Goal: Information Seeking & Learning: Learn about a topic

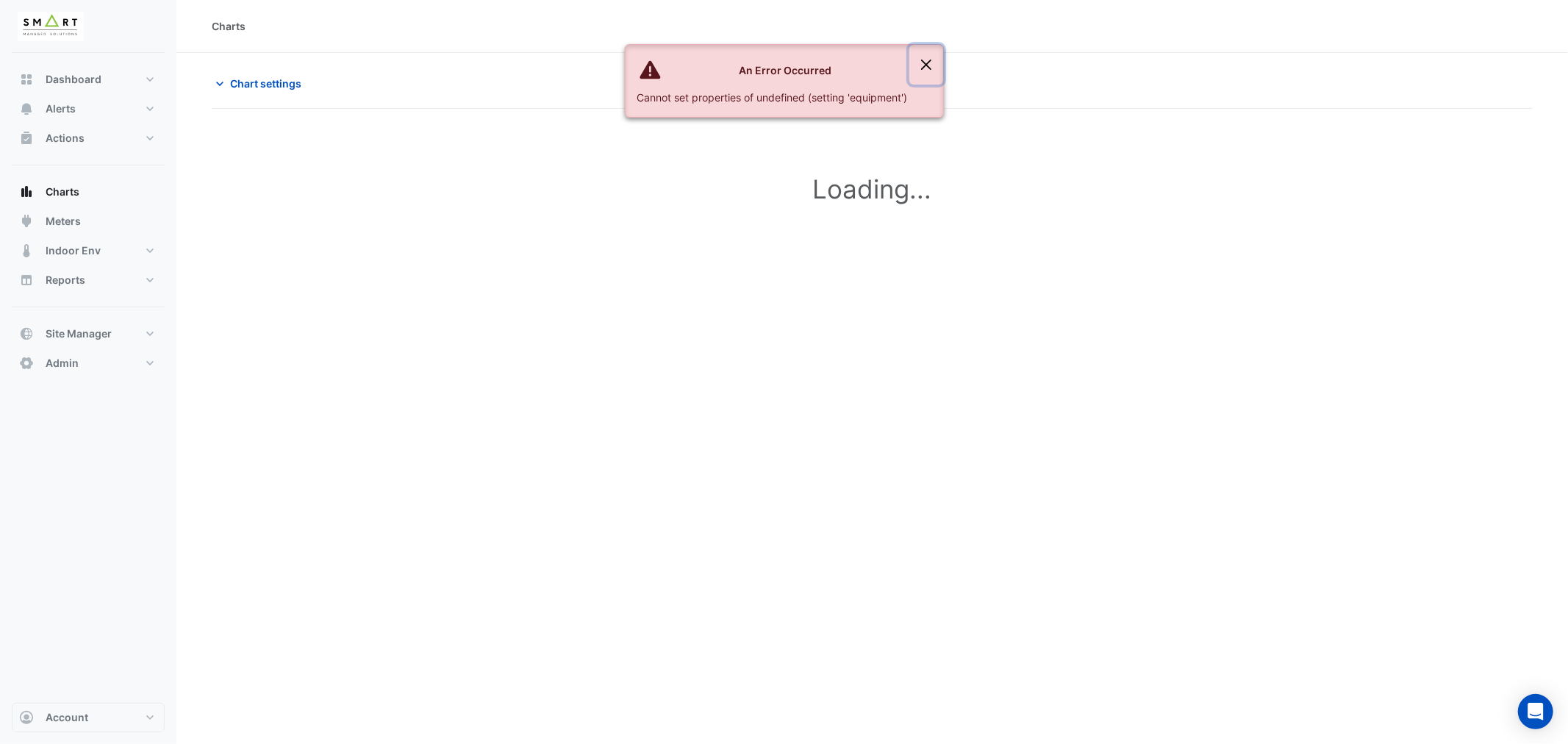
click at [932, 59] on button "Close" at bounding box center [926, 65] width 34 height 40
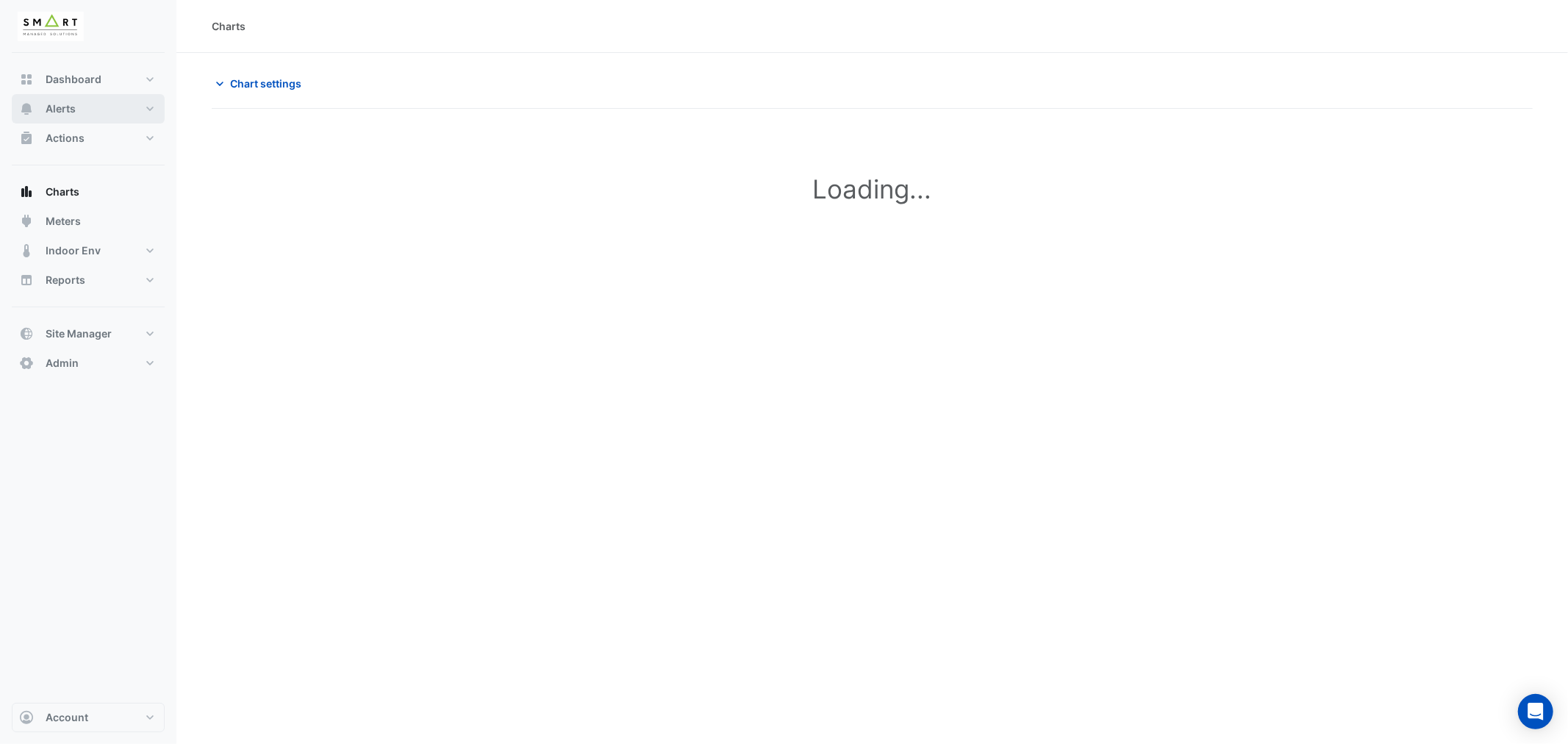
click at [61, 107] on span "Alerts" at bounding box center [61, 109] width 30 height 15
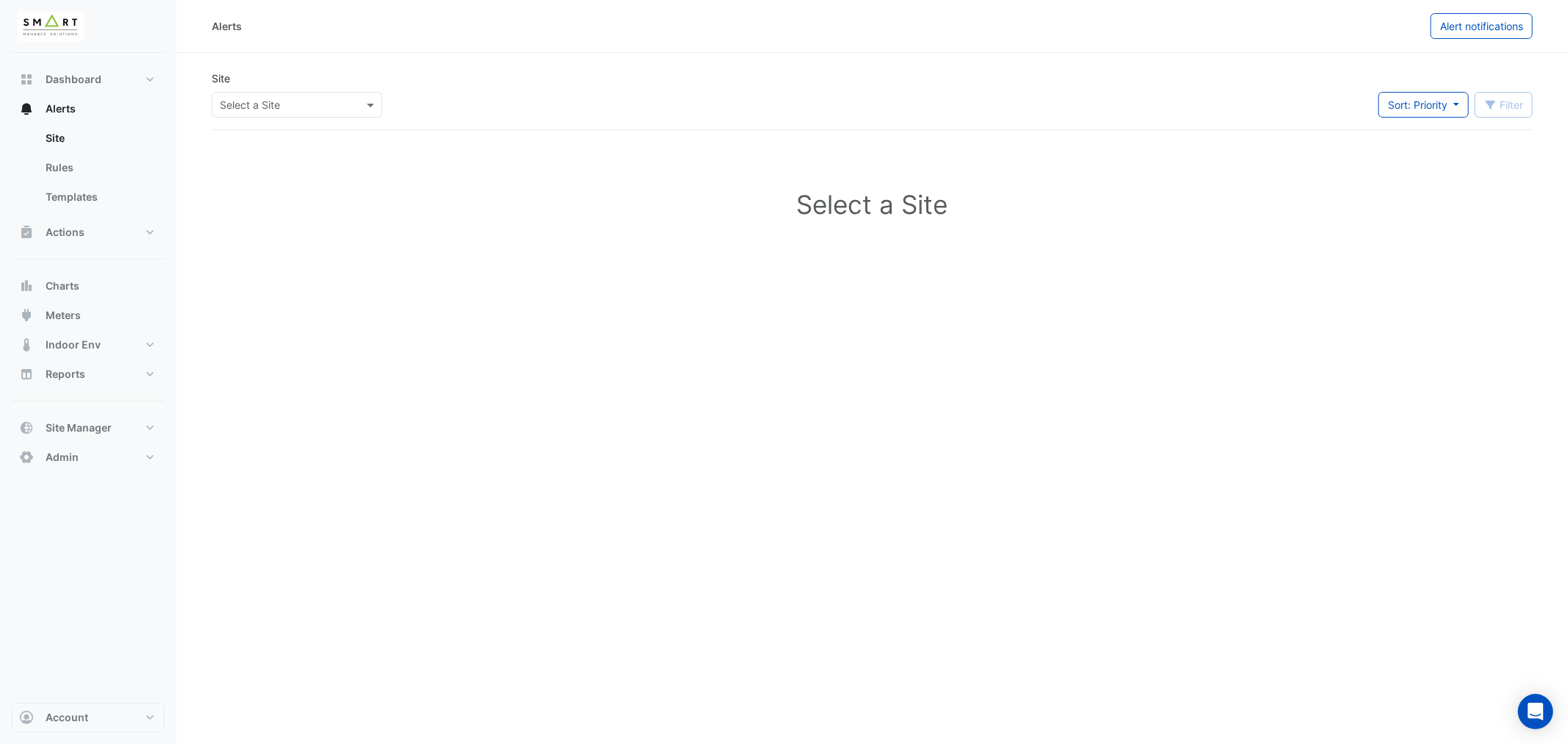
click at [255, 105] on input "text" at bounding box center [282, 105] width 125 height 16
click at [265, 138] on span "12 Hammersmith Grove" at bounding box center [273, 136] width 96 height 13
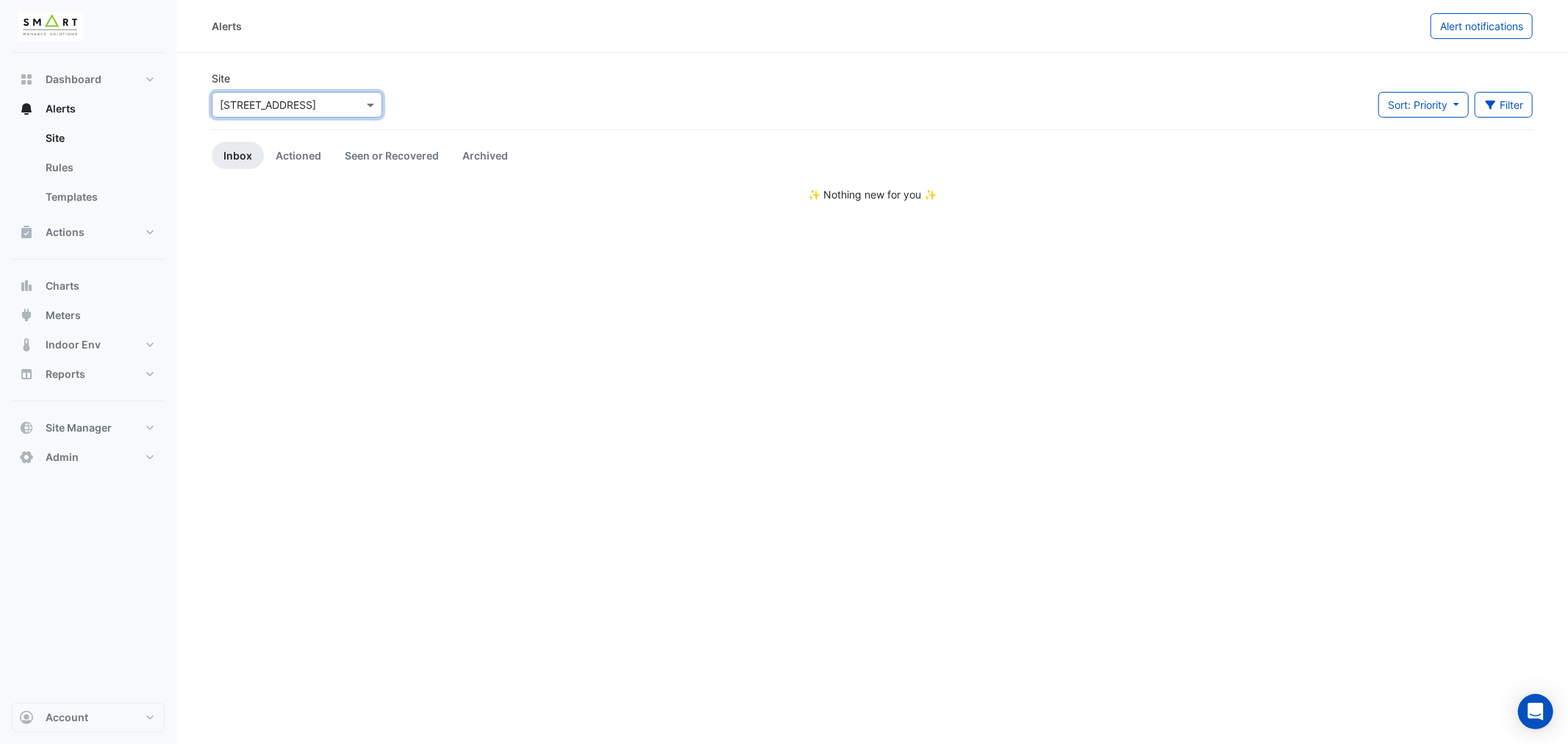
click at [266, 106] on input "text" at bounding box center [282, 105] width 125 height 16
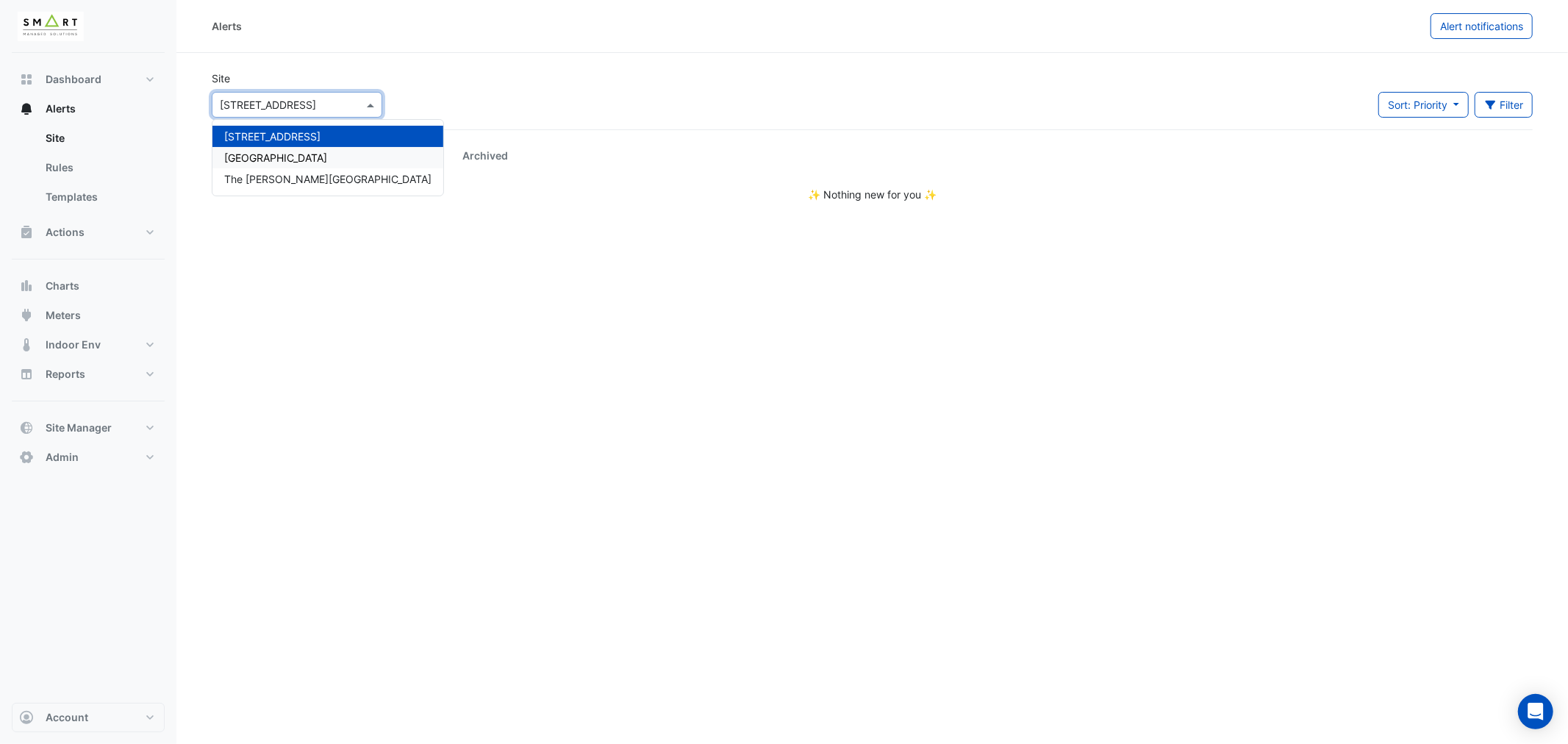
click at [261, 151] on span "Thames Tower" at bounding box center [276, 157] width 103 height 13
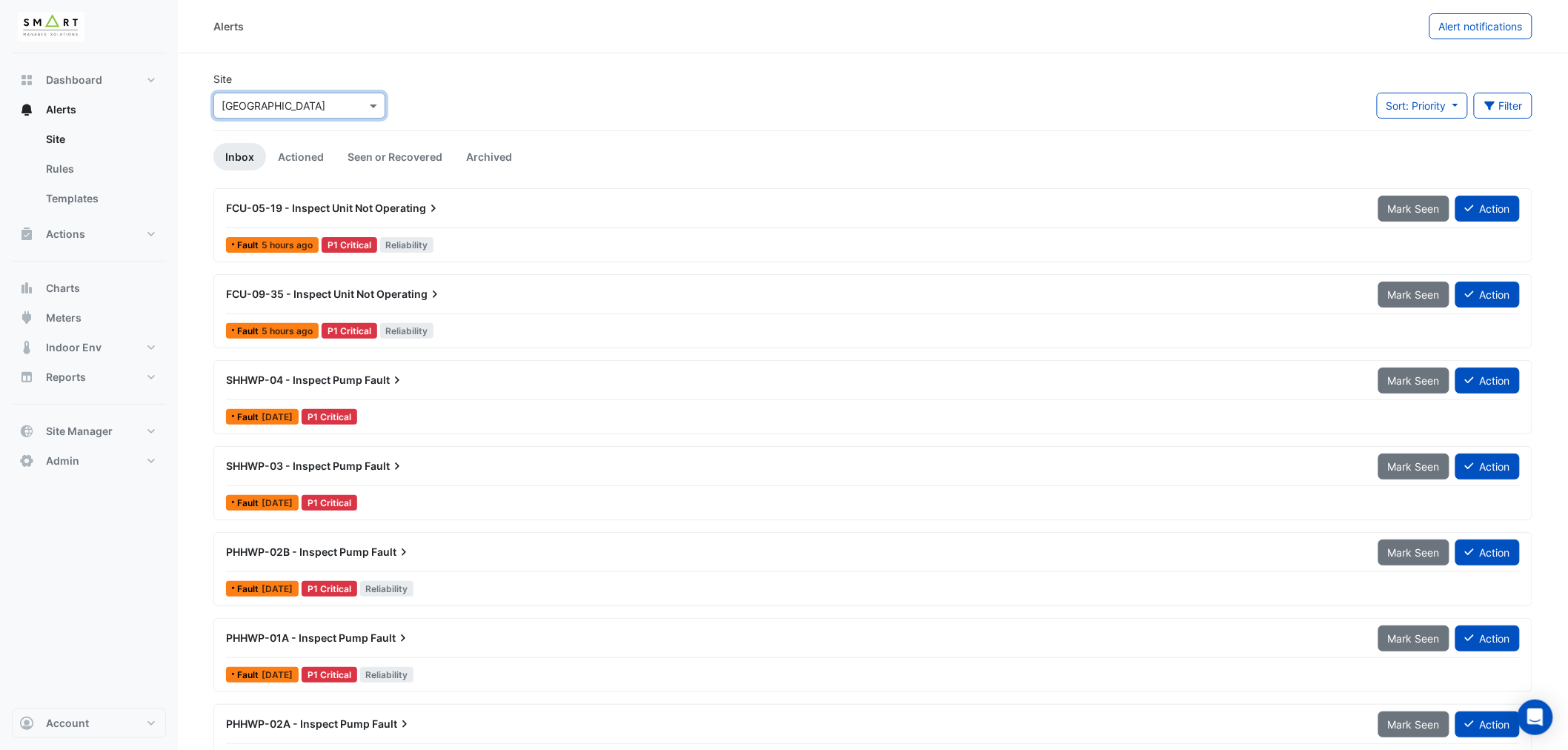
click at [269, 104] on input "text" at bounding box center [285, 106] width 126 height 16
click at [275, 178] on span "The Porter Building" at bounding box center [331, 180] width 209 height 13
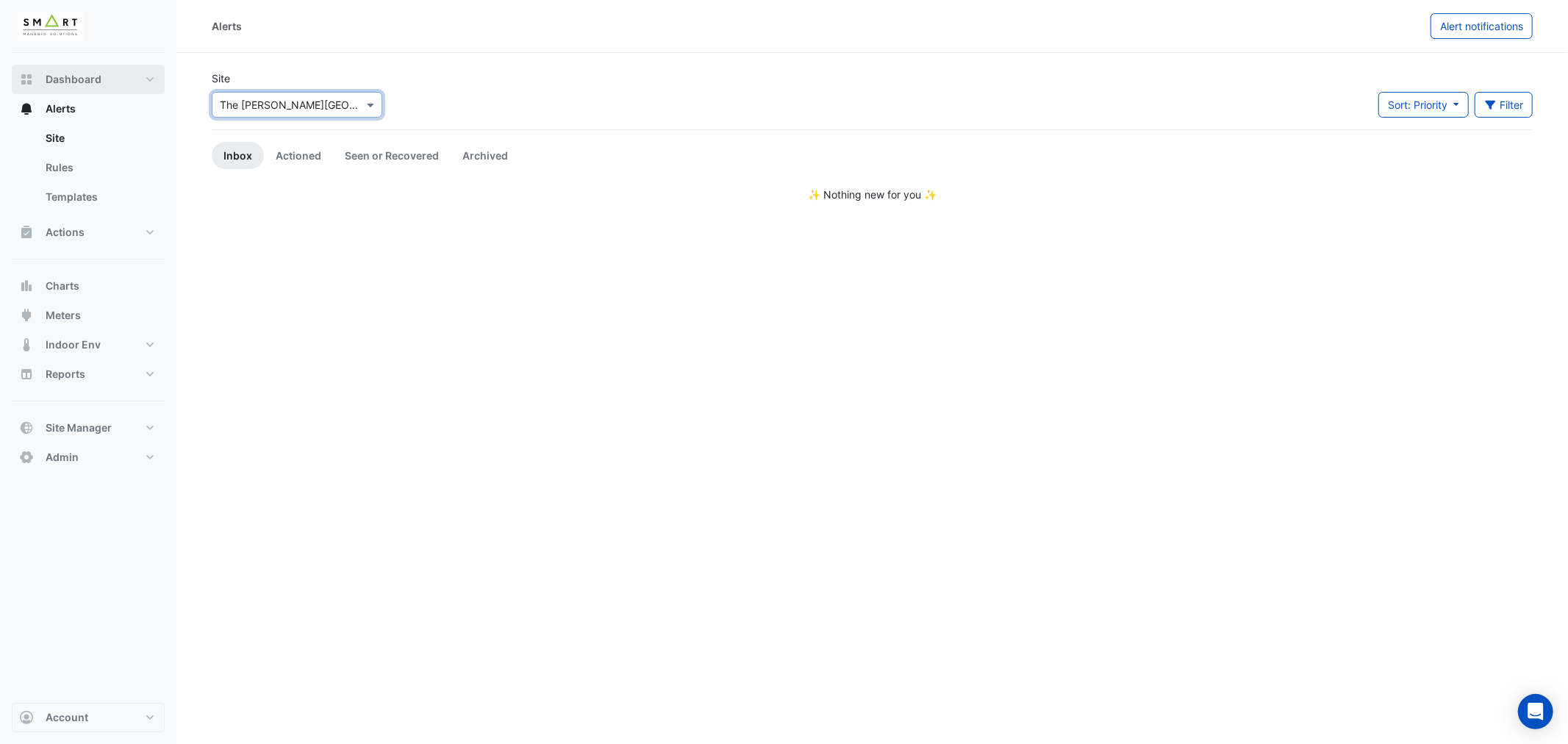
click at [79, 79] on span "Dashboard" at bounding box center [73, 79] width 56 height 15
select select "***"
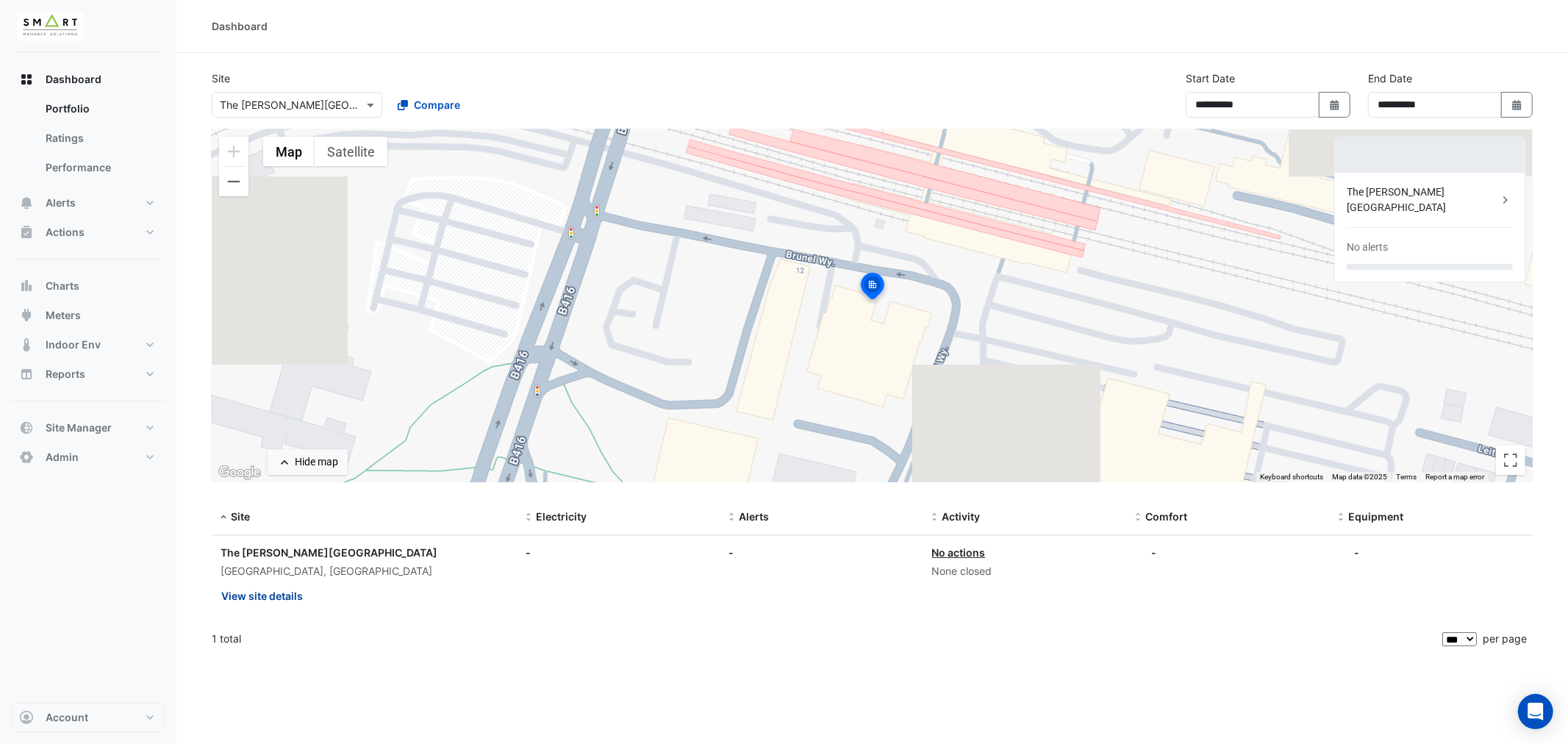
click at [261, 592] on button "View site details" at bounding box center [262, 596] width 83 height 26
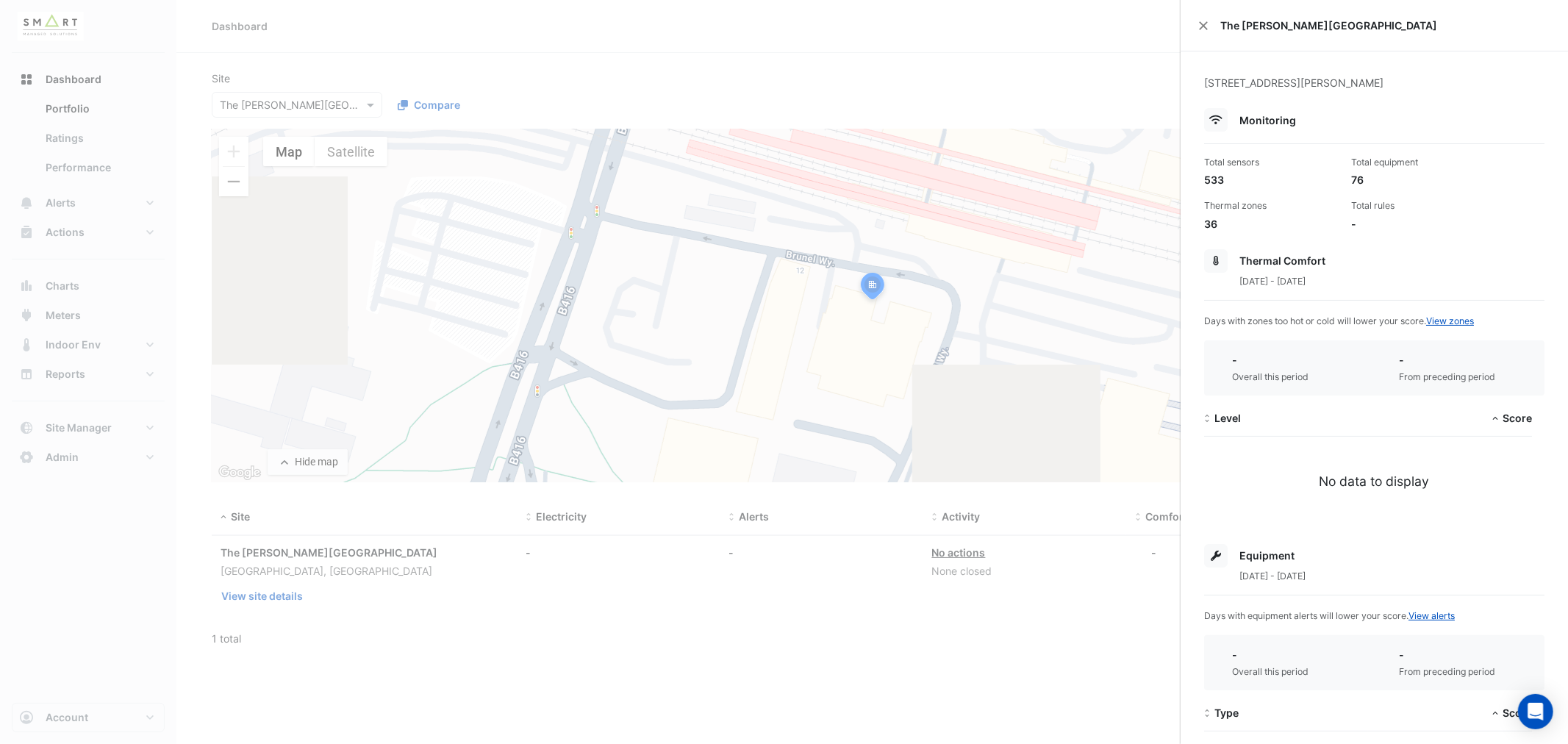
click at [311, 103] on ngb-offcanvas-backdrop at bounding box center [784, 372] width 1568 height 744
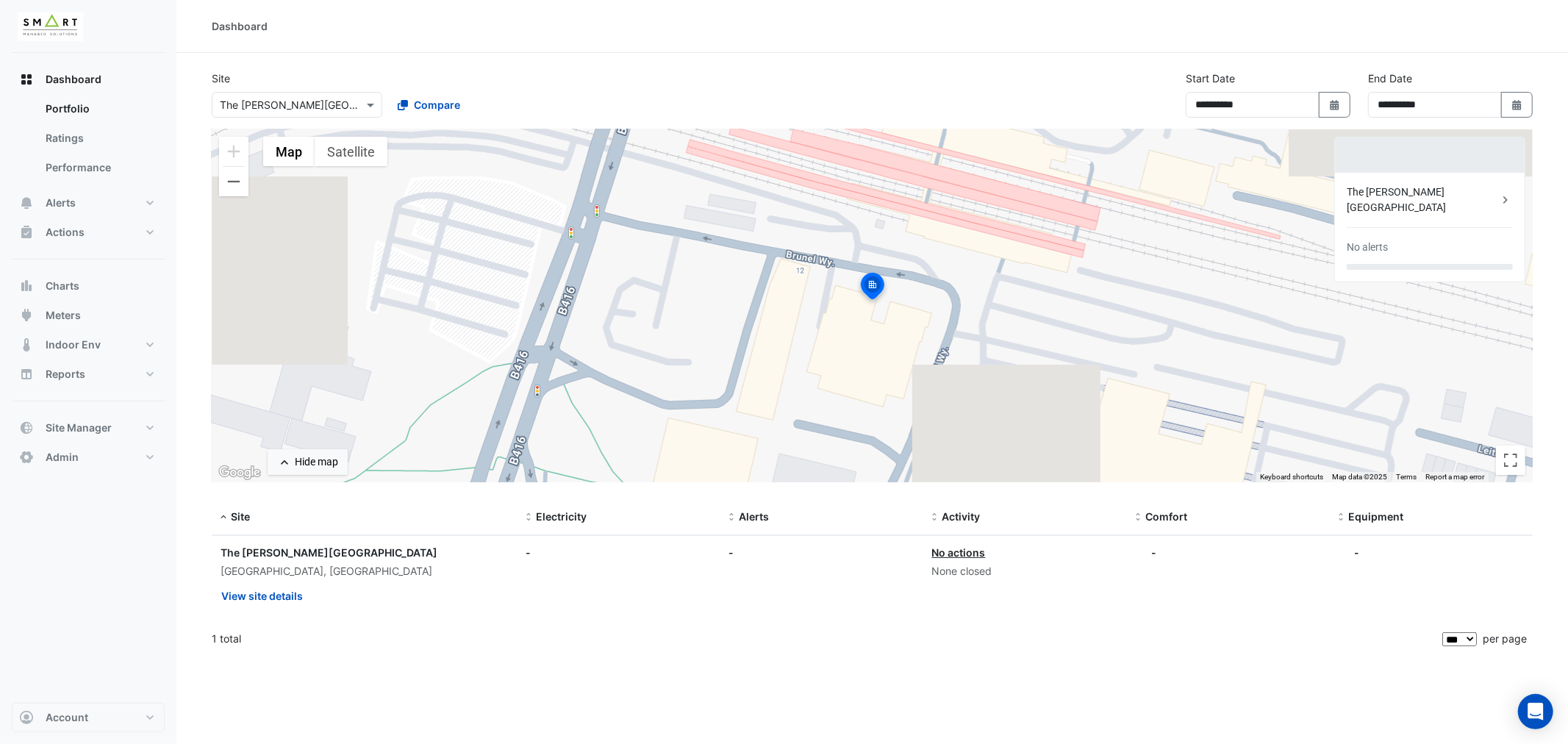
click at [311, 104] on input "text" at bounding box center [282, 105] width 125 height 16
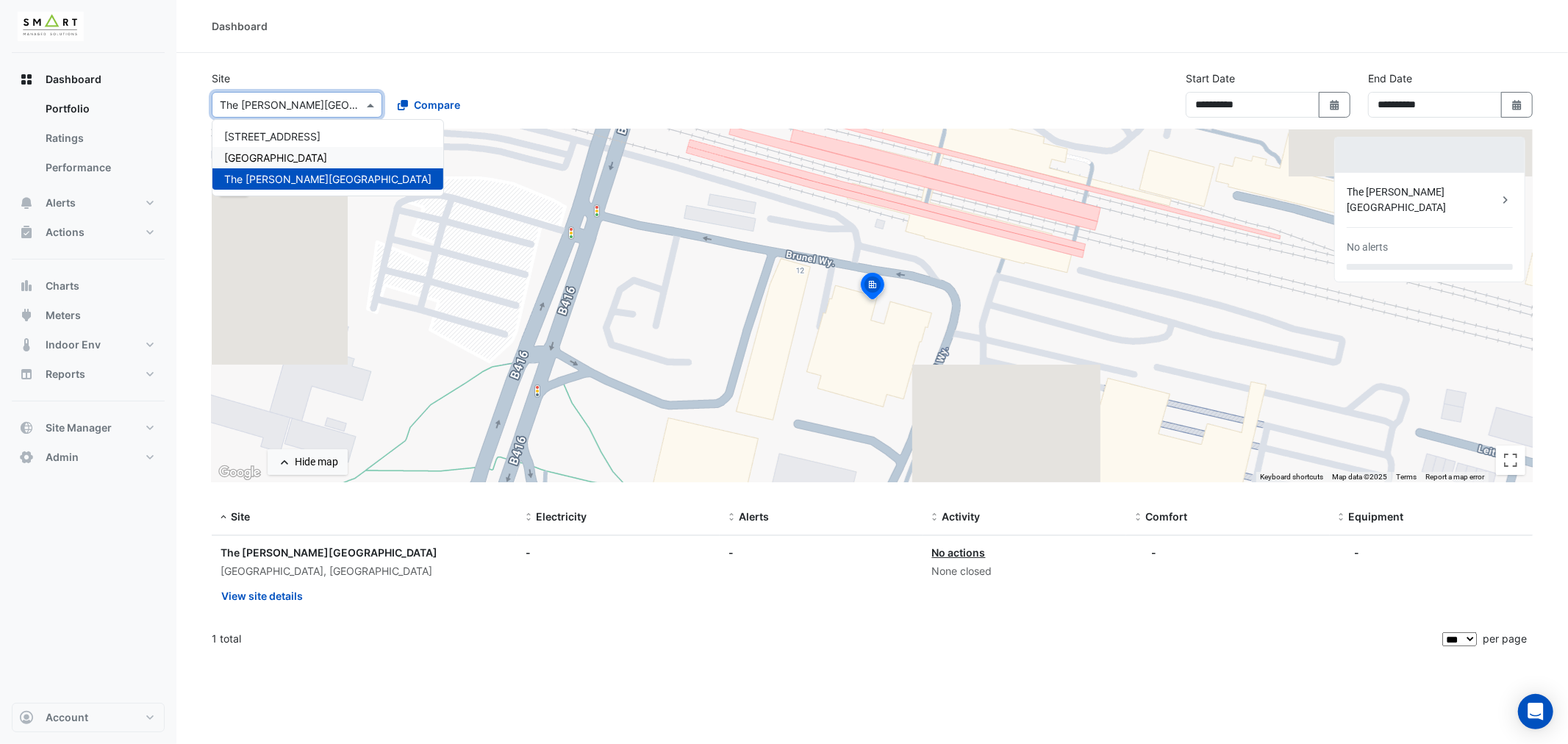
click at [300, 163] on div "[GEOGRAPHIC_DATA]" at bounding box center [328, 157] width 230 height 21
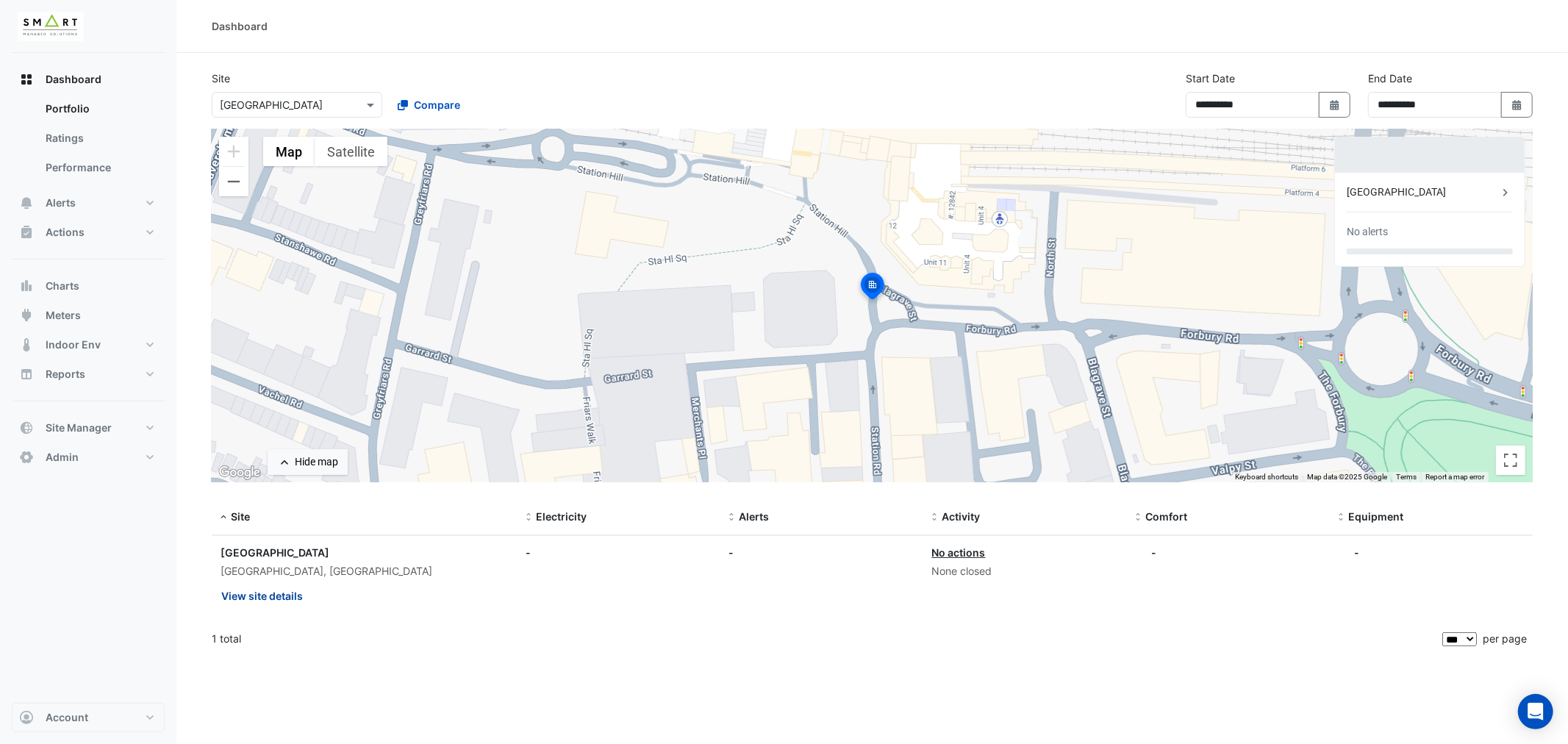
click at [250, 596] on button "View site details" at bounding box center [262, 596] width 83 height 26
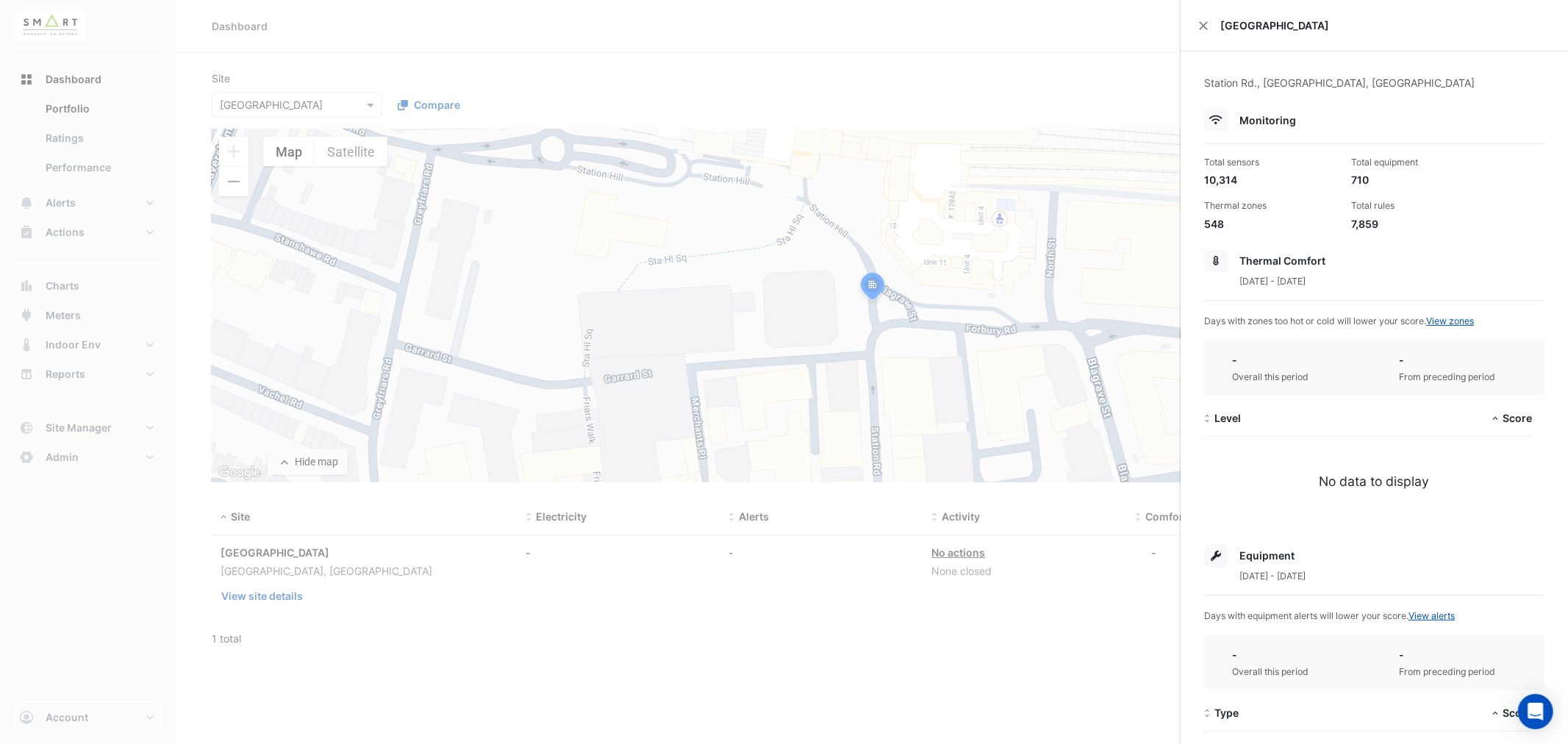
click at [287, 107] on ngb-offcanvas-backdrop at bounding box center [784, 372] width 1568 height 744
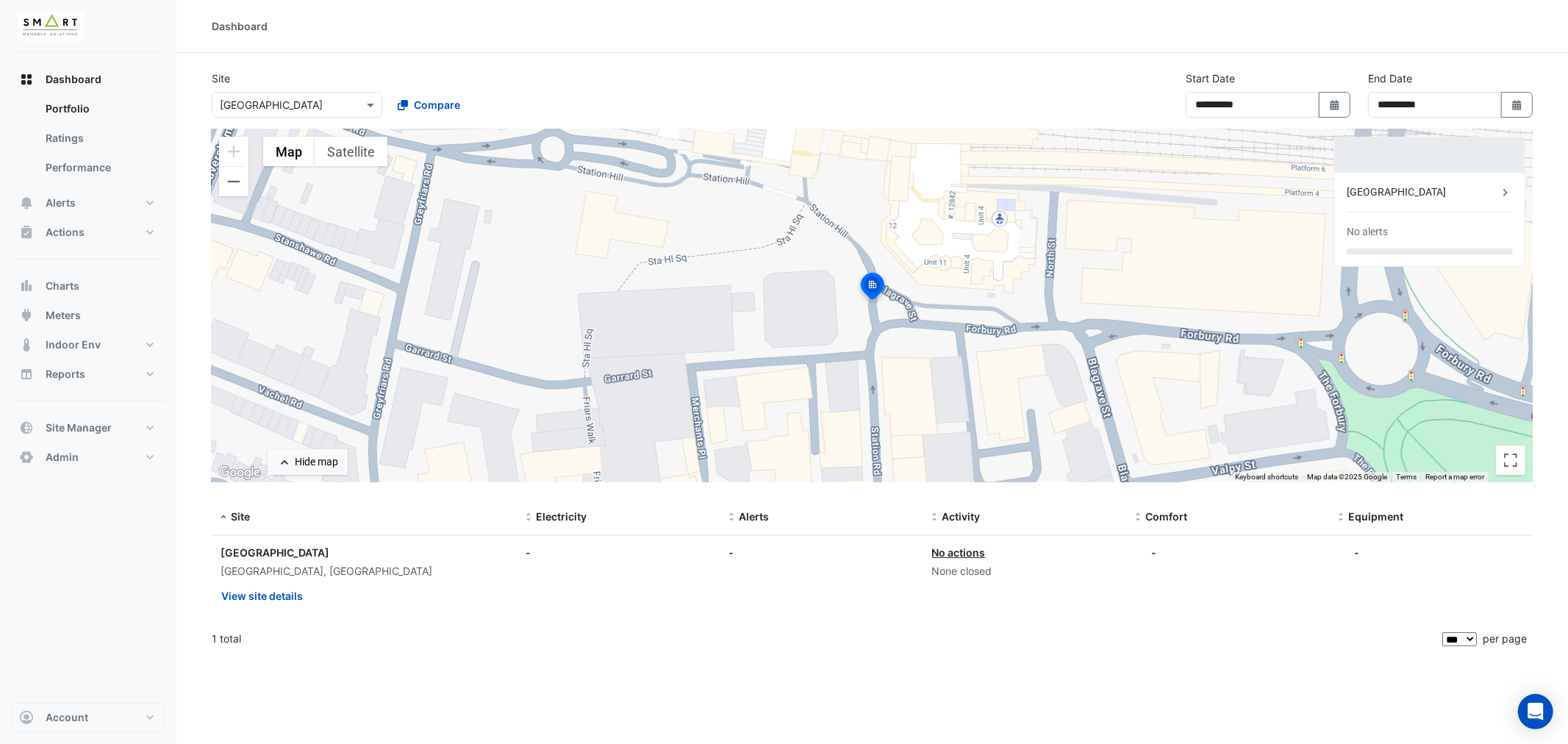
click at [288, 112] on div "× Thames Tower" at bounding box center [271, 104] width 103 height 16
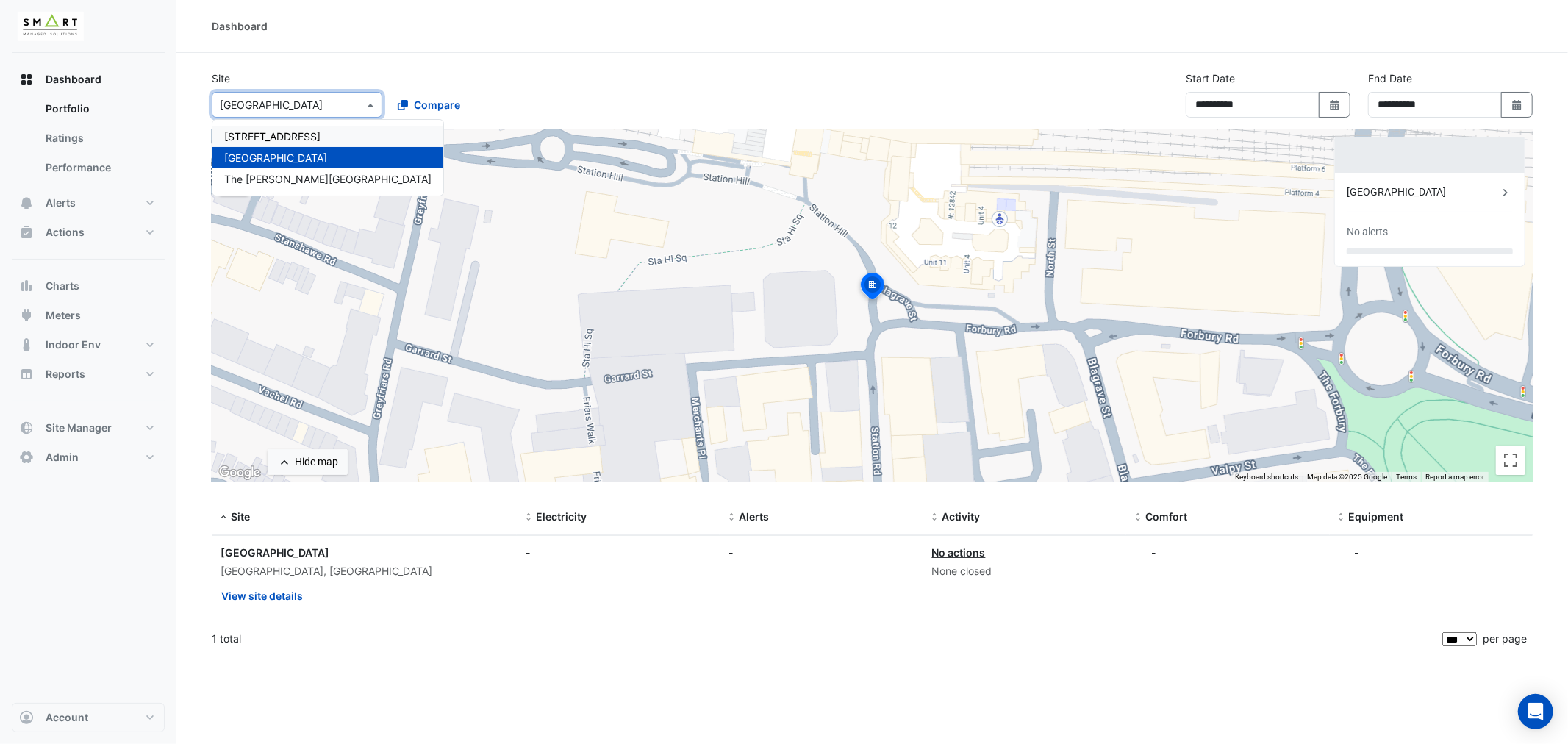
click at [279, 139] on span "12 Hammersmith Grove" at bounding box center [273, 136] width 96 height 13
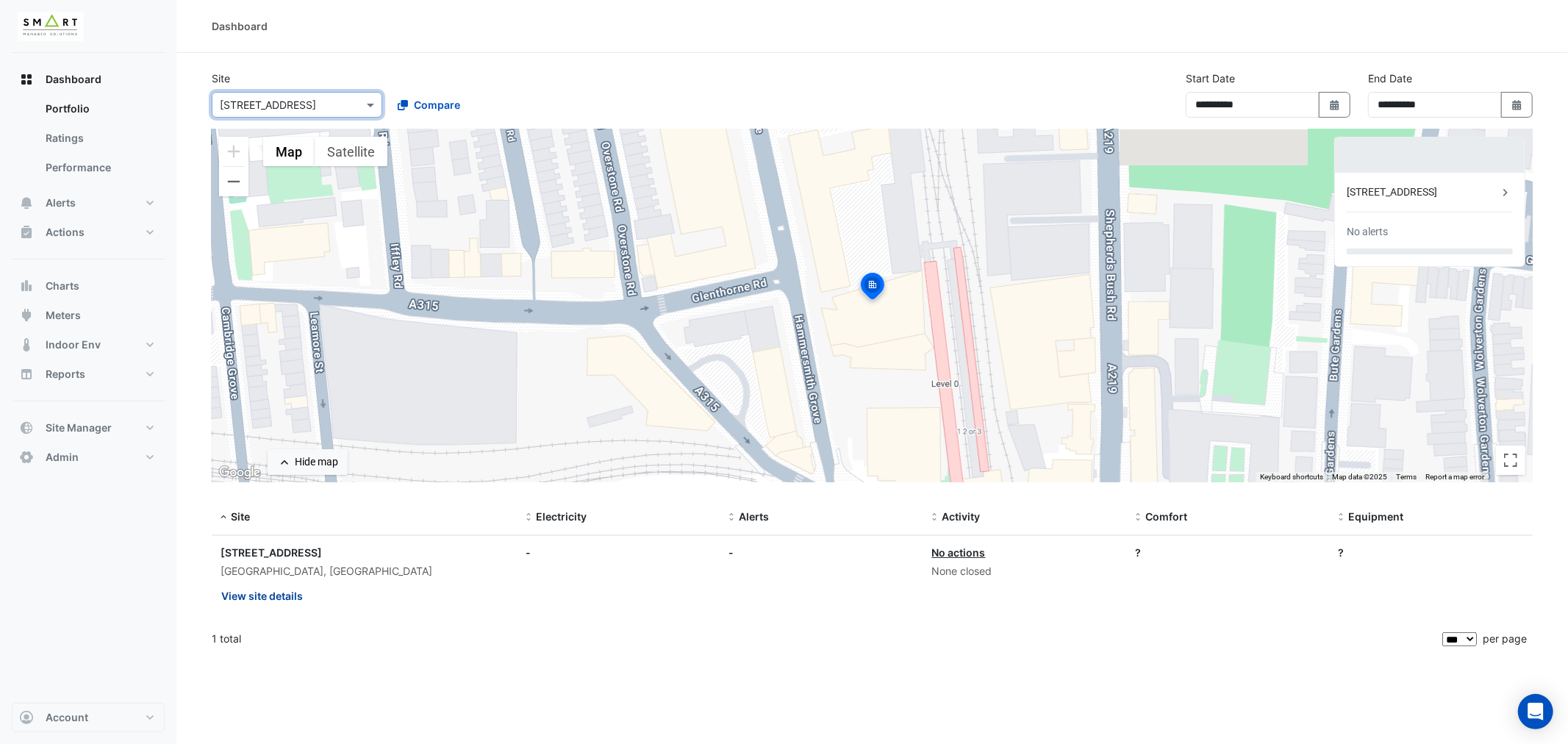
click at [262, 586] on button "View site details" at bounding box center [262, 596] width 83 height 26
click at [62, 201] on ngb-offcanvas-backdrop at bounding box center [784, 372] width 1568 height 744
click at [62, 201] on span "Alerts" at bounding box center [61, 203] width 30 height 15
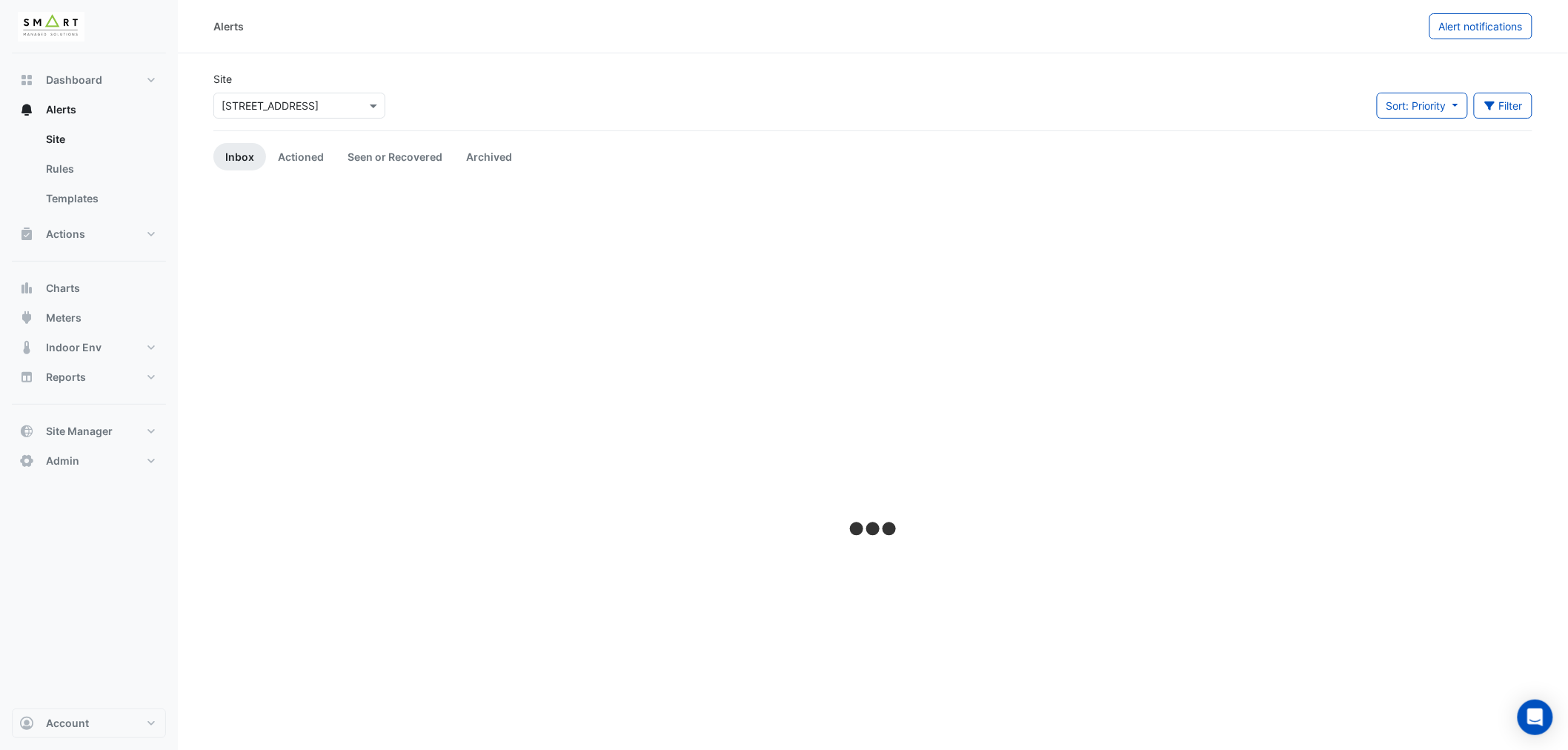
click at [274, 111] on input "text" at bounding box center [285, 106] width 126 height 16
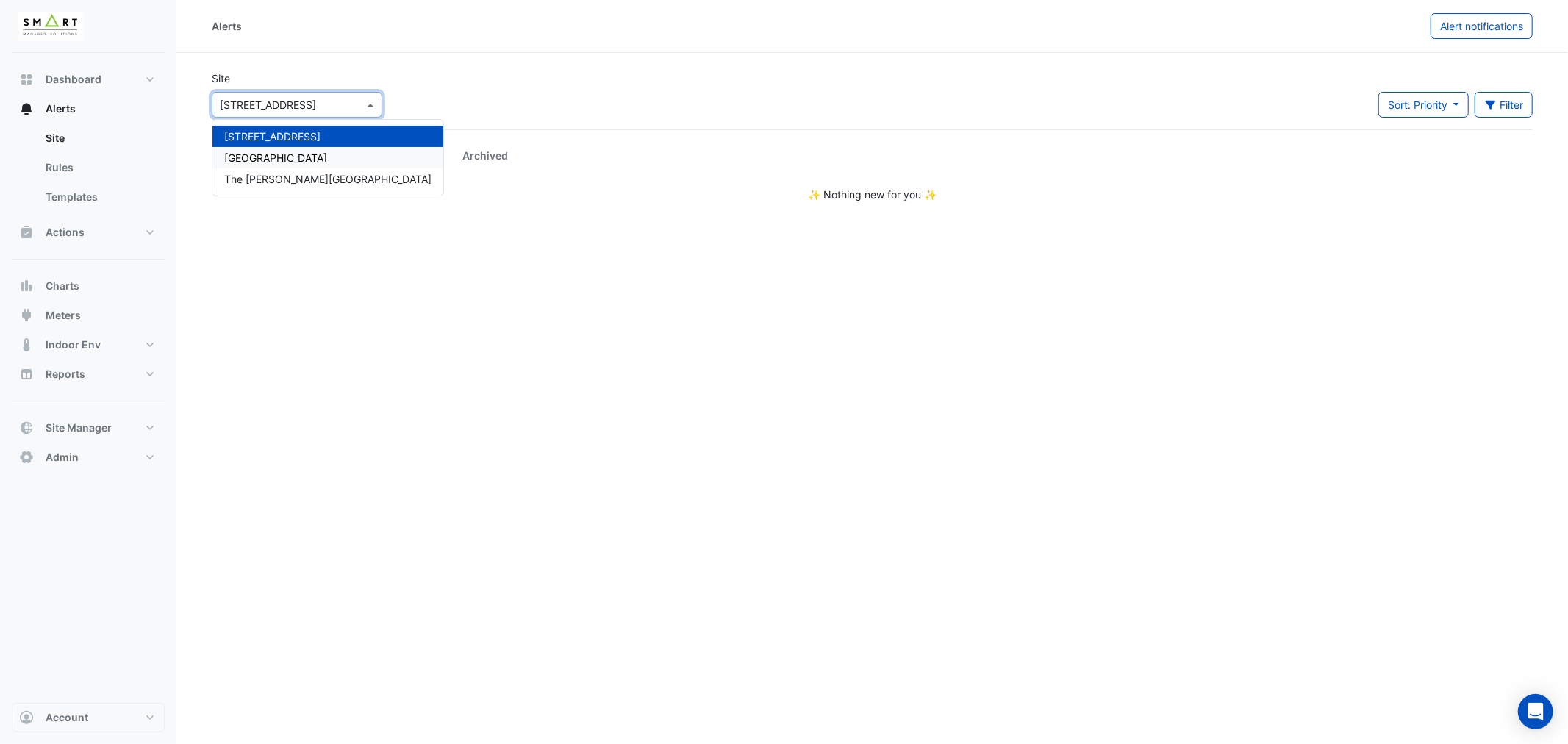
click at [262, 147] on div "[GEOGRAPHIC_DATA]" at bounding box center [328, 157] width 230 height 21
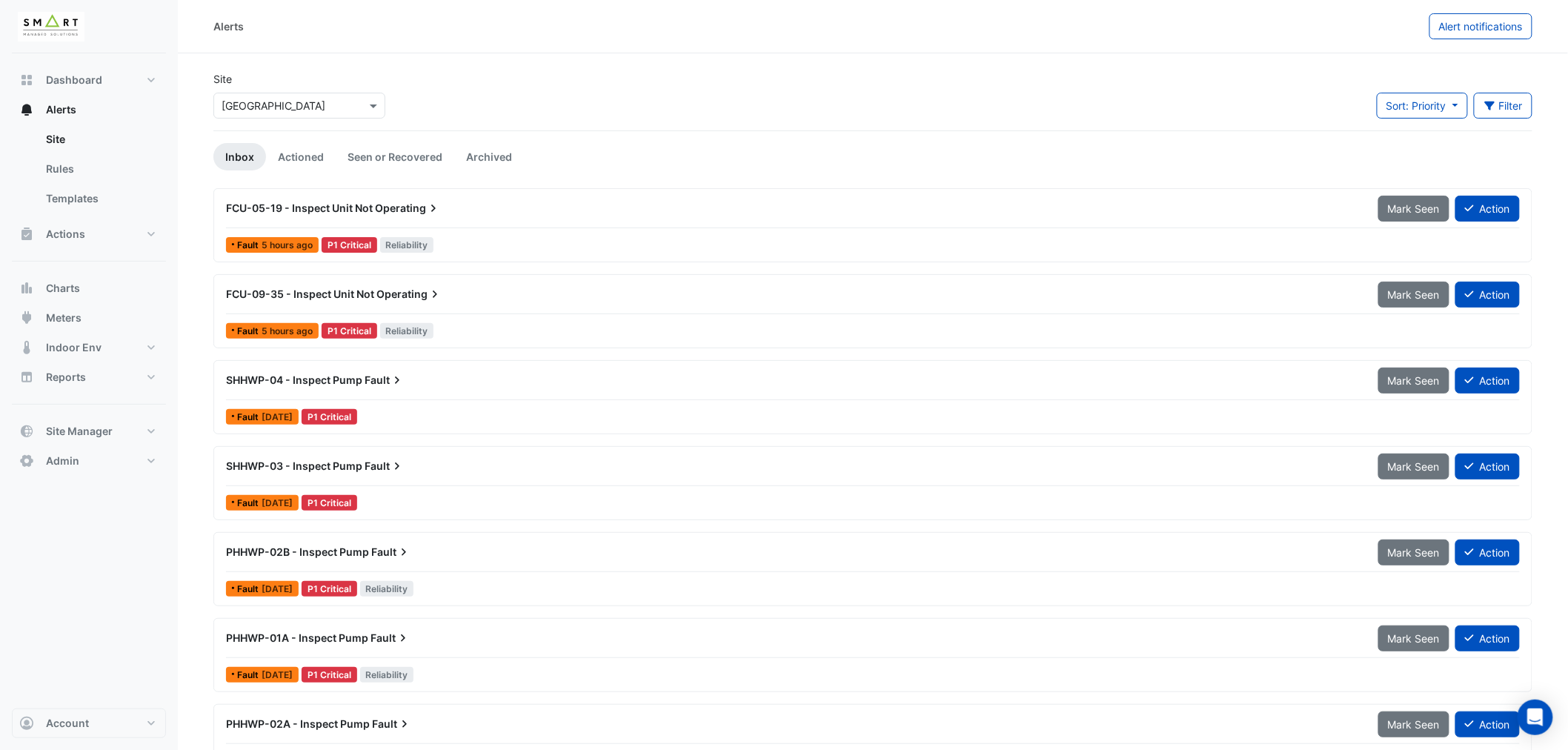
click at [343, 376] on span "SHHWP-04 - Inspect Pump" at bounding box center [294, 379] width 137 height 13
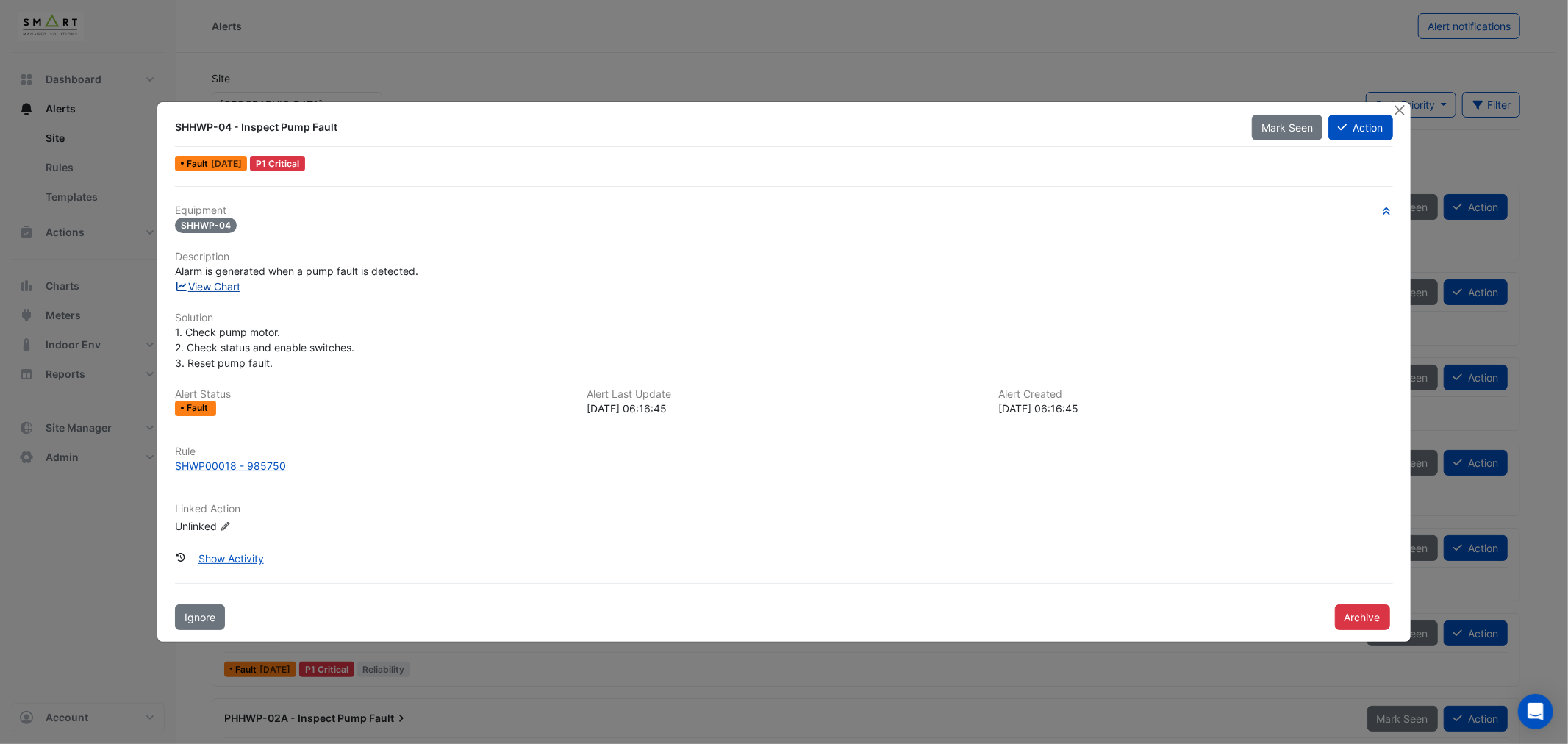
click at [219, 282] on link "View Chart" at bounding box center [207, 286] width 65 height 13
click at [1398, 107] on button "Close" at bounding box center [1400, 110] width 16 height 16
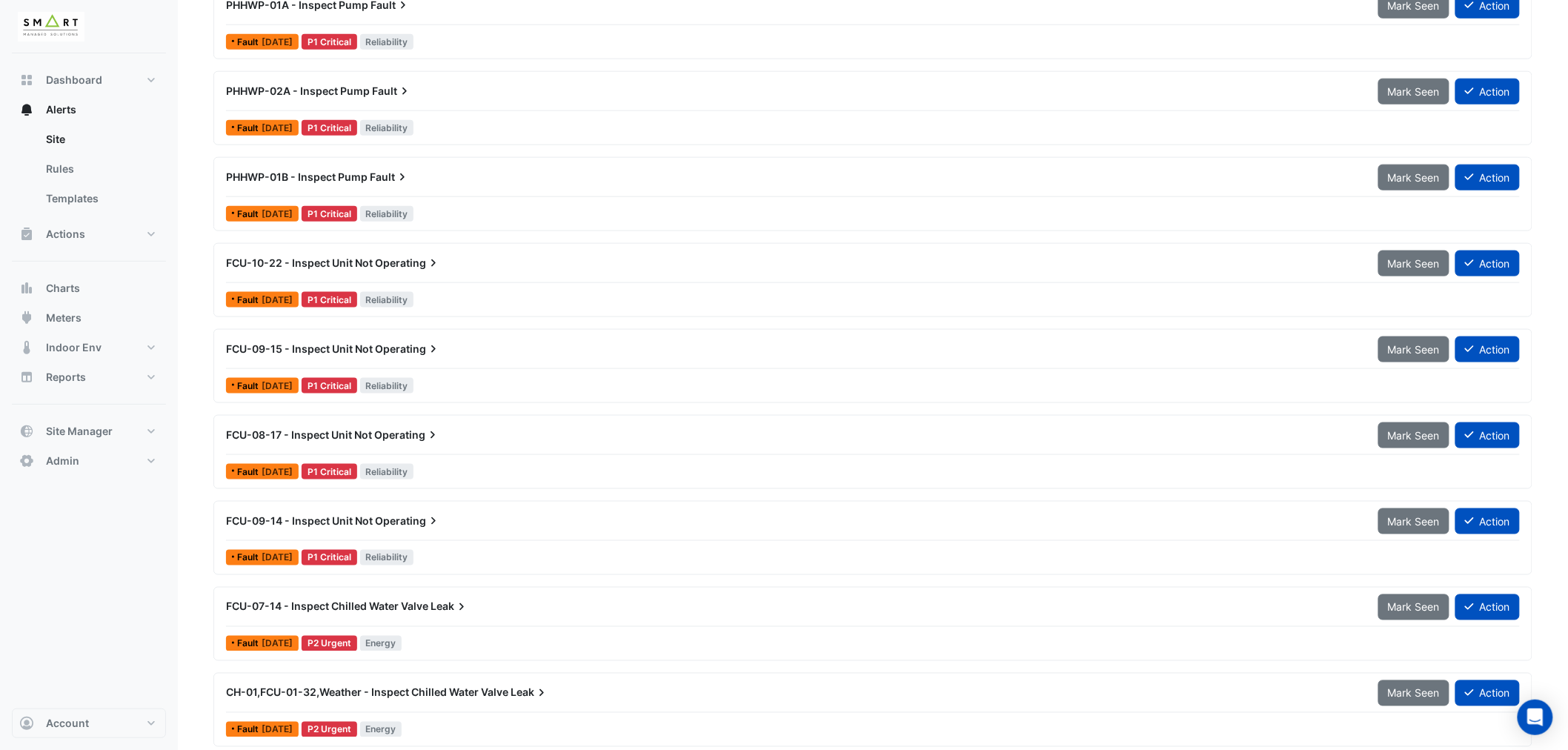
scroll to position [658, 0]
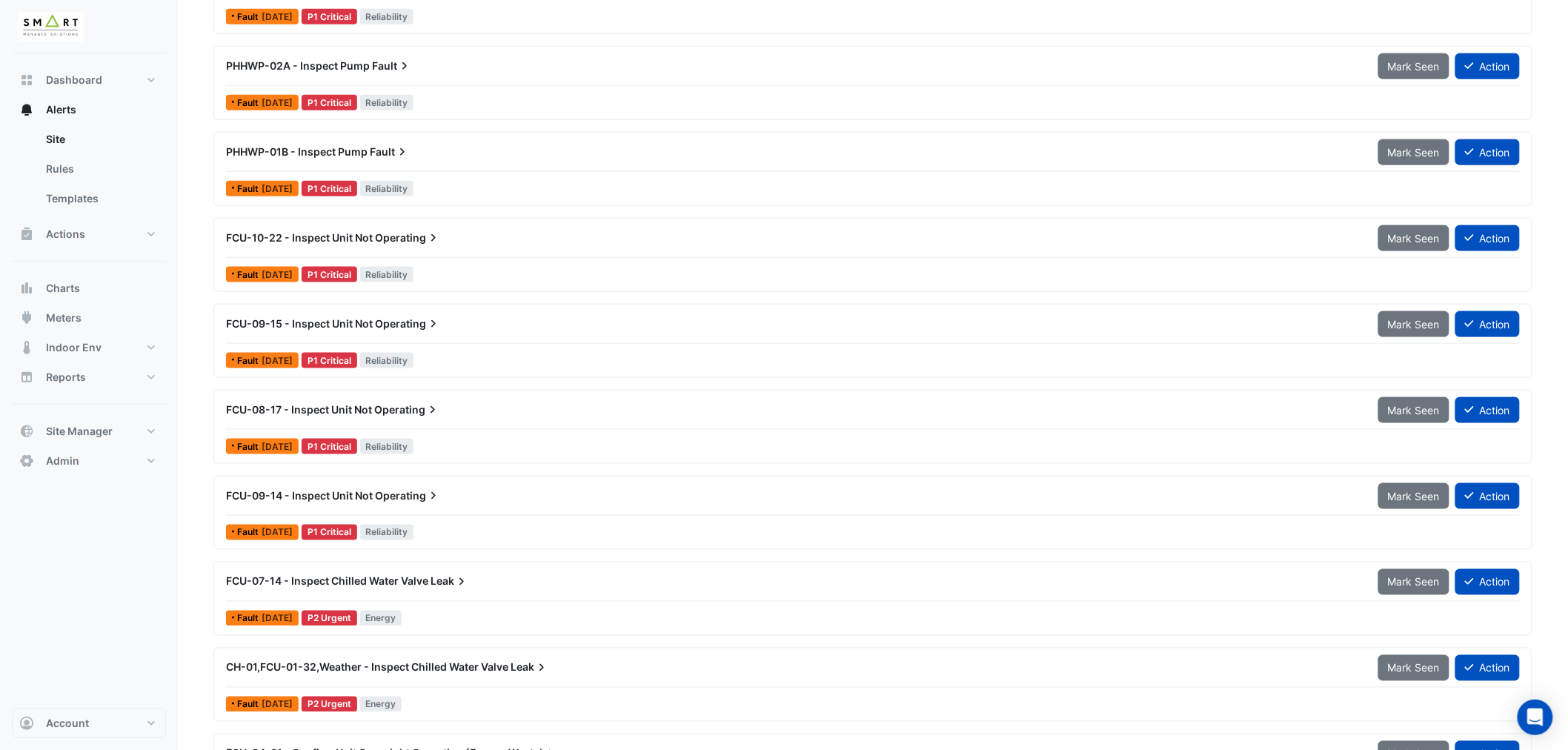
click at [357, 501] on span "FCU-09-14 - Inspect Unit Not" at bounding box center [300, 495] width 146 height 13
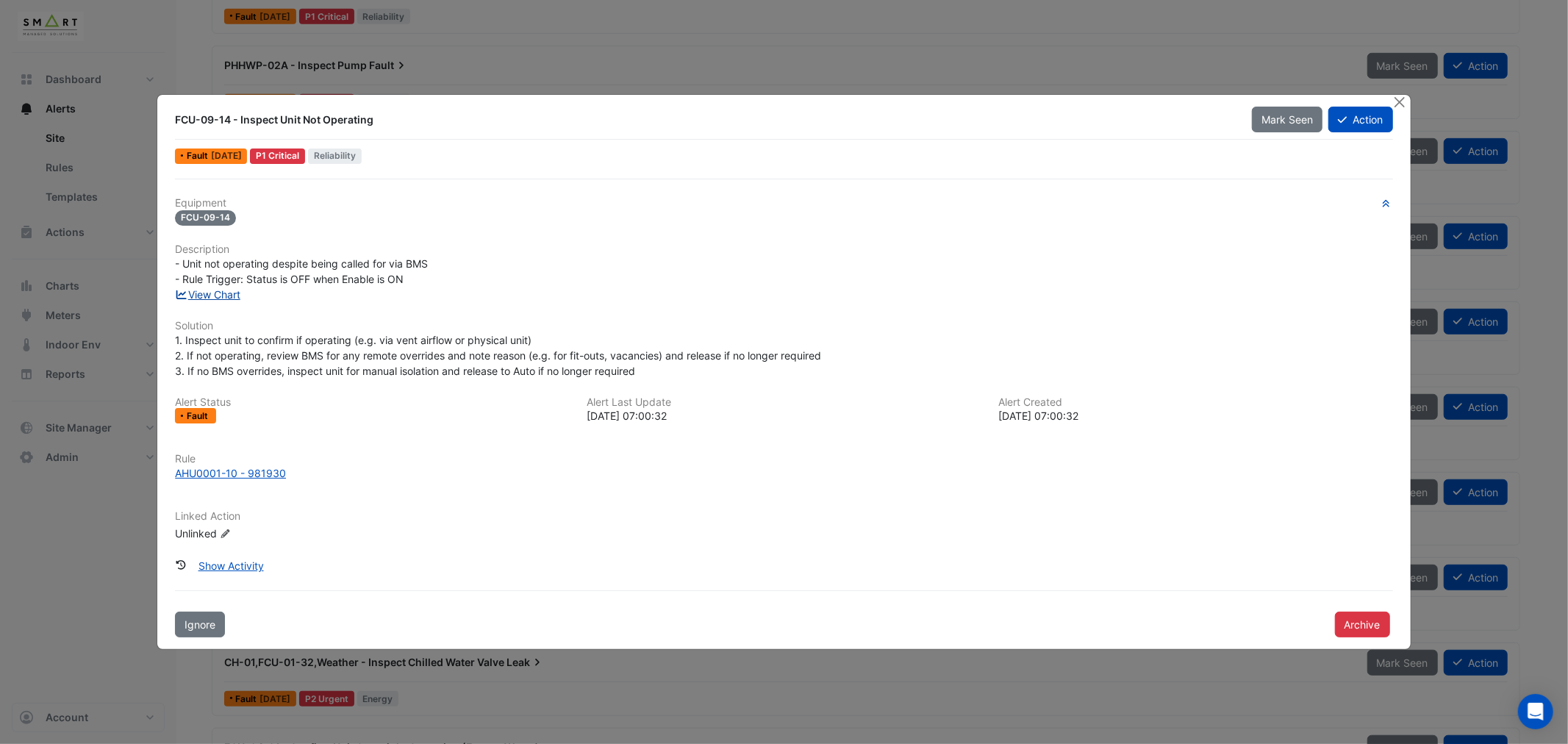
click at [211, 295] on link "View Chart" at bounding box center [207, 294] width 65 height 13
click at [1403, 102] on button "Close" at bounding box center [1400, 102] width 16 height 16
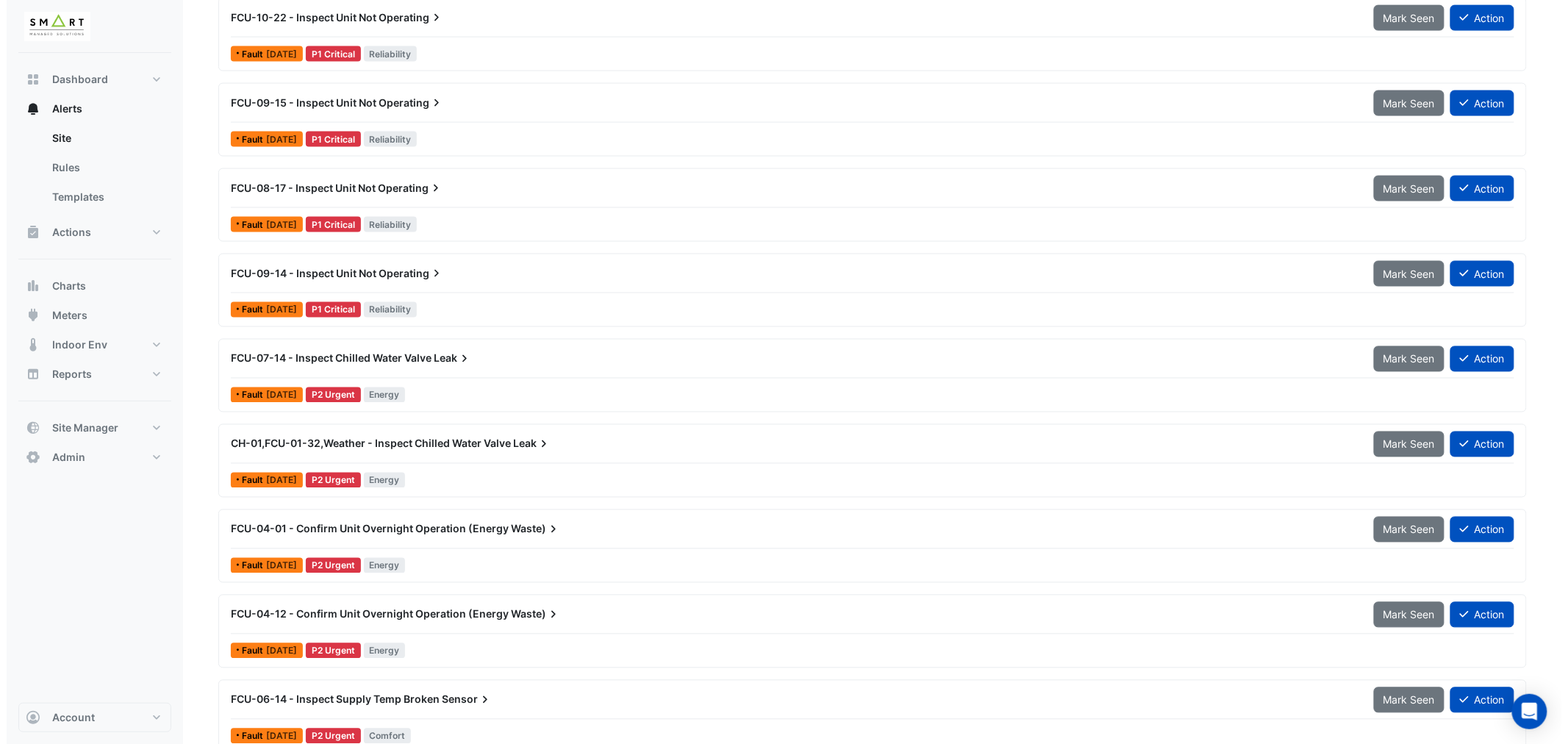
scroll to position [898, 0]
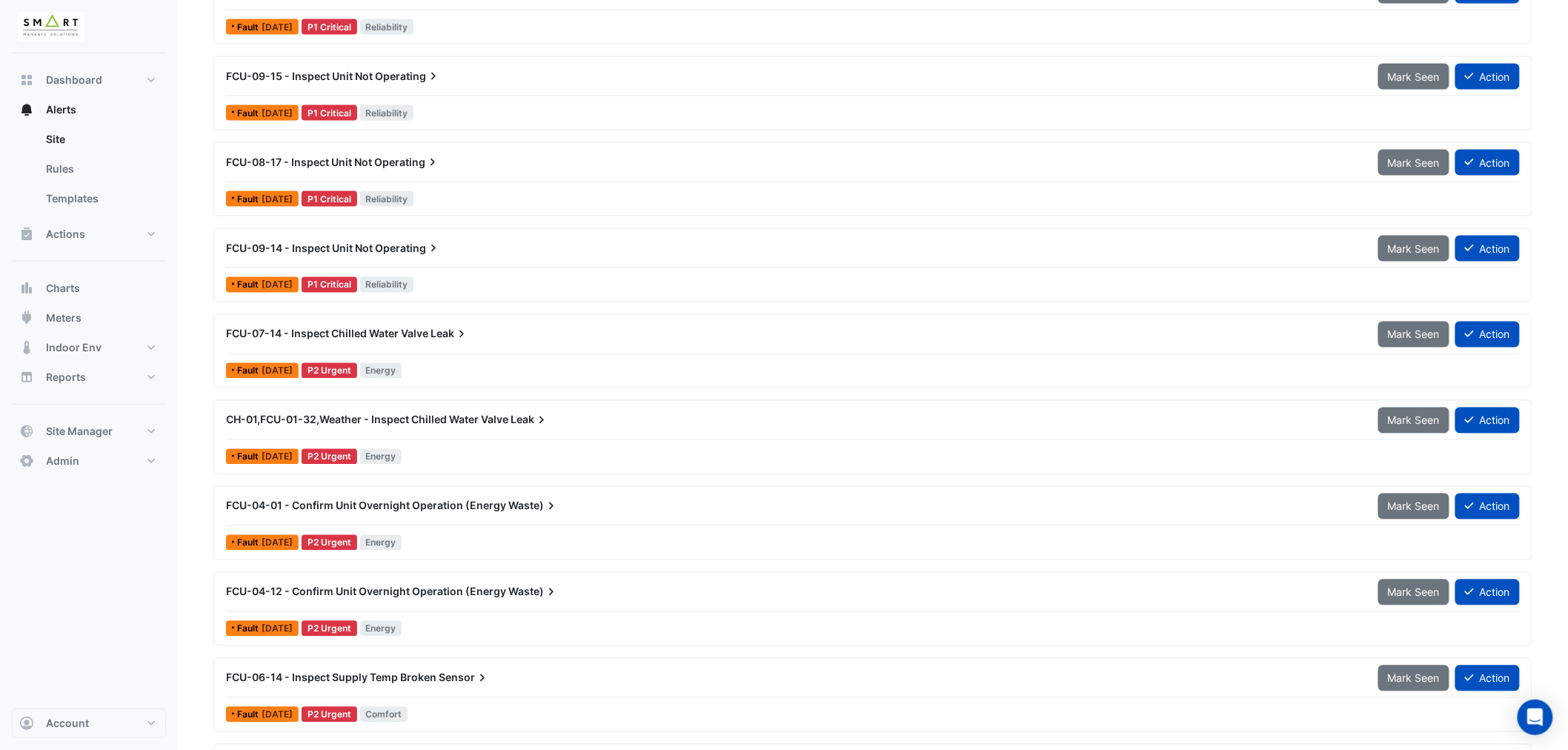
click at [390, 330] on span "FCU-07-14 - Inspect Chilled Water Valve" at bounding box center [327, 333] width 202 height 13
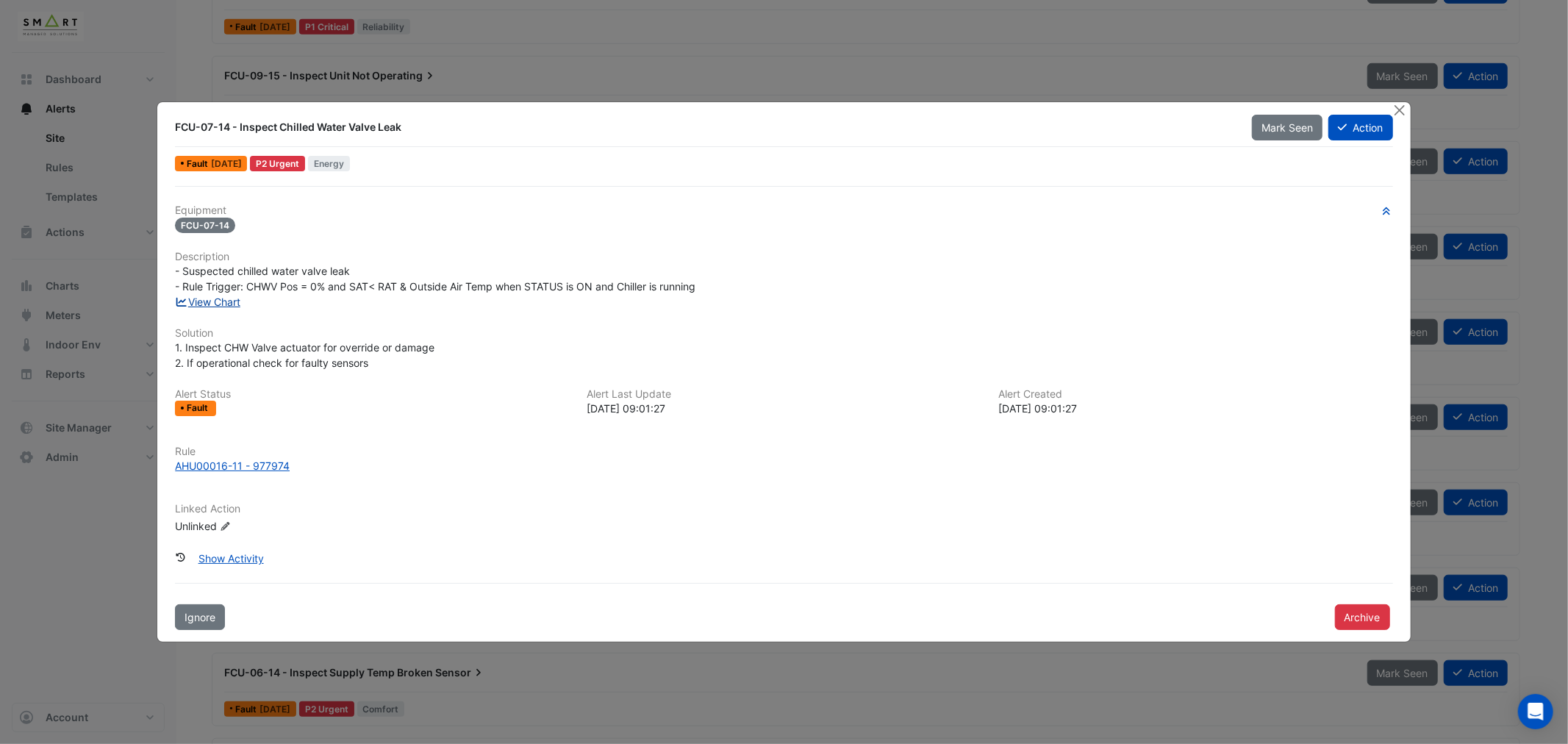
click at [219, 298] on link "View Chart" at bounding box center [207, 302] width 65 height 13
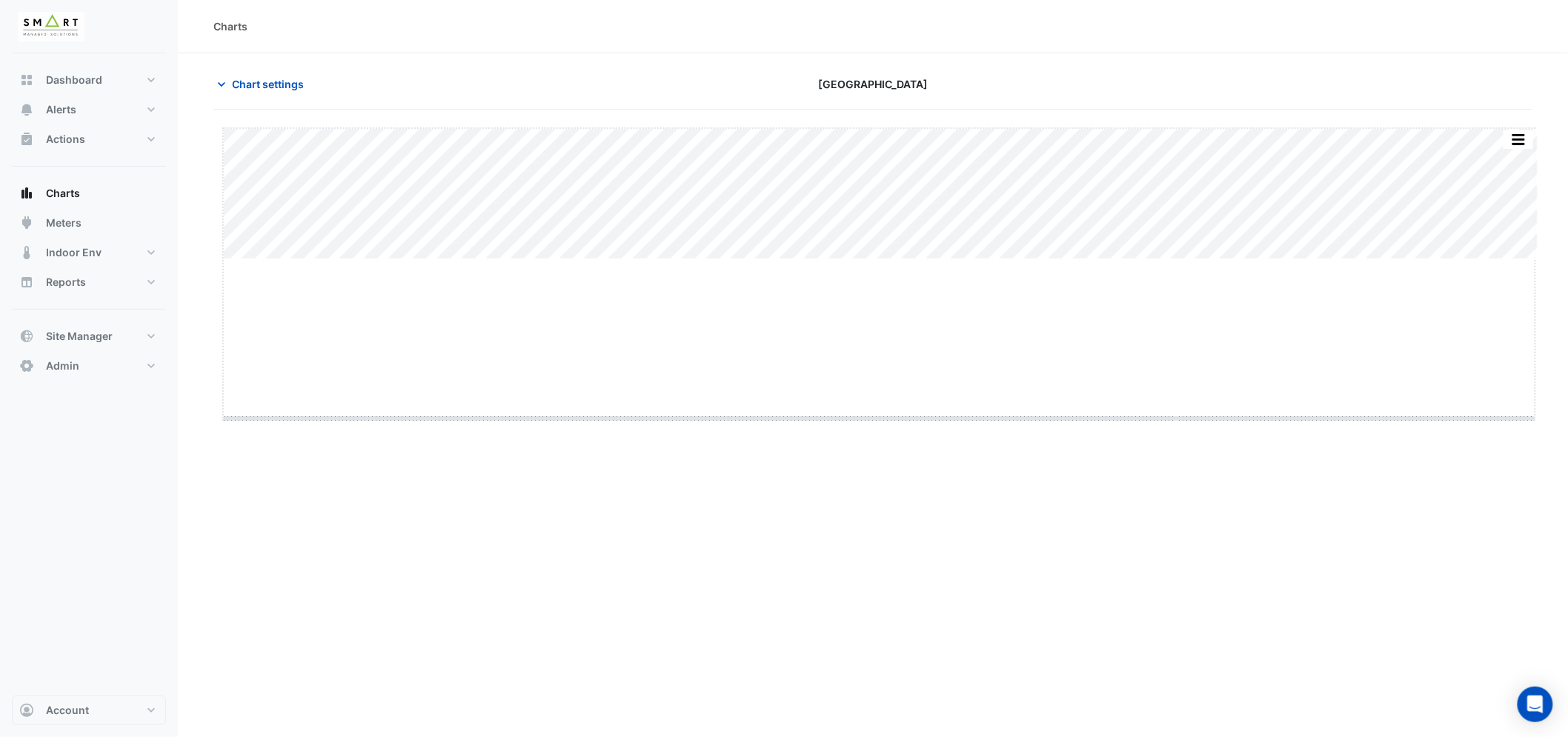
drag, startPoint x: 887, startPoint y: 259, endPoint x: 885, endPoint y: 417, distance: 158.0
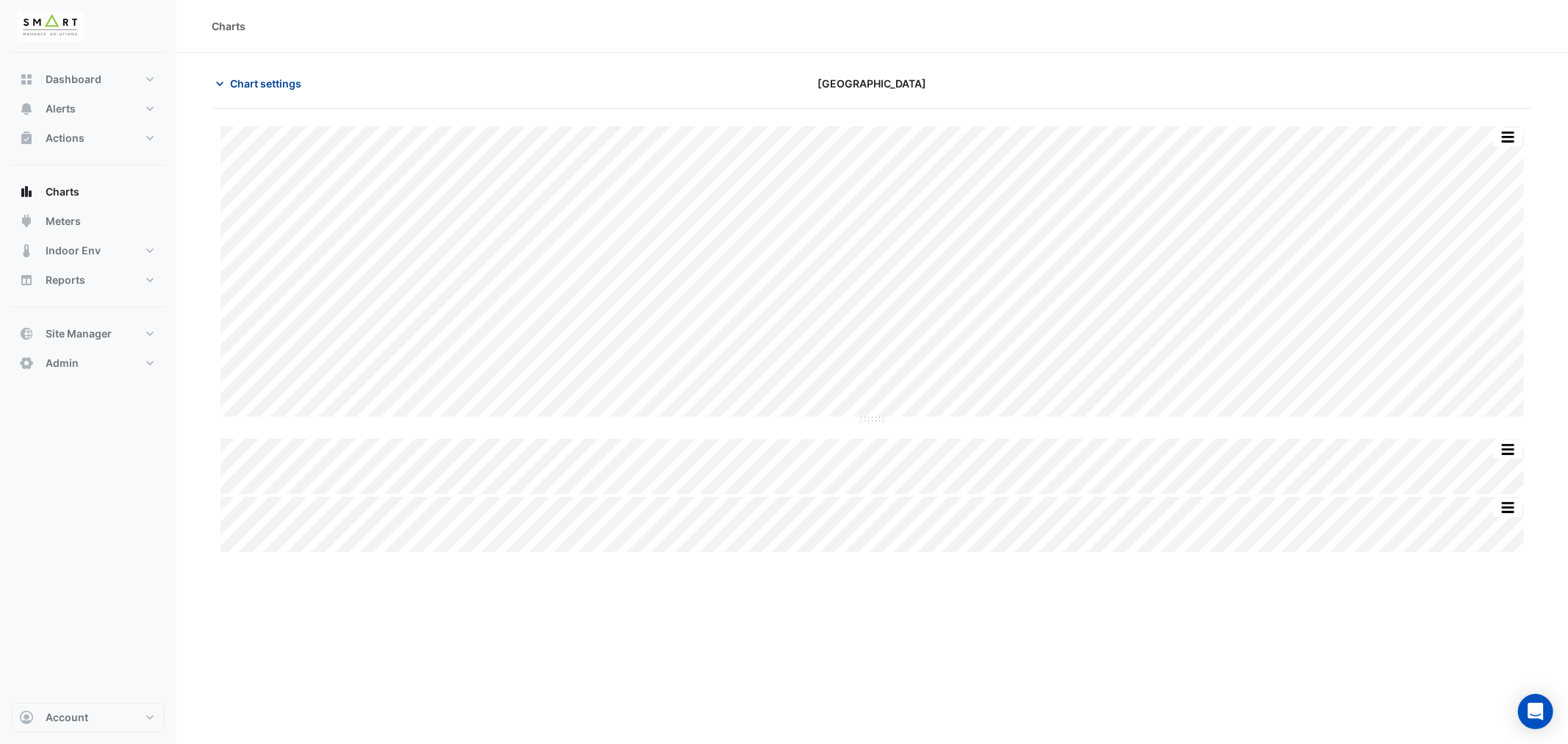
click at [262, 82] on span "Chart settings" at bounding box center [265, 83] width 71 height 16
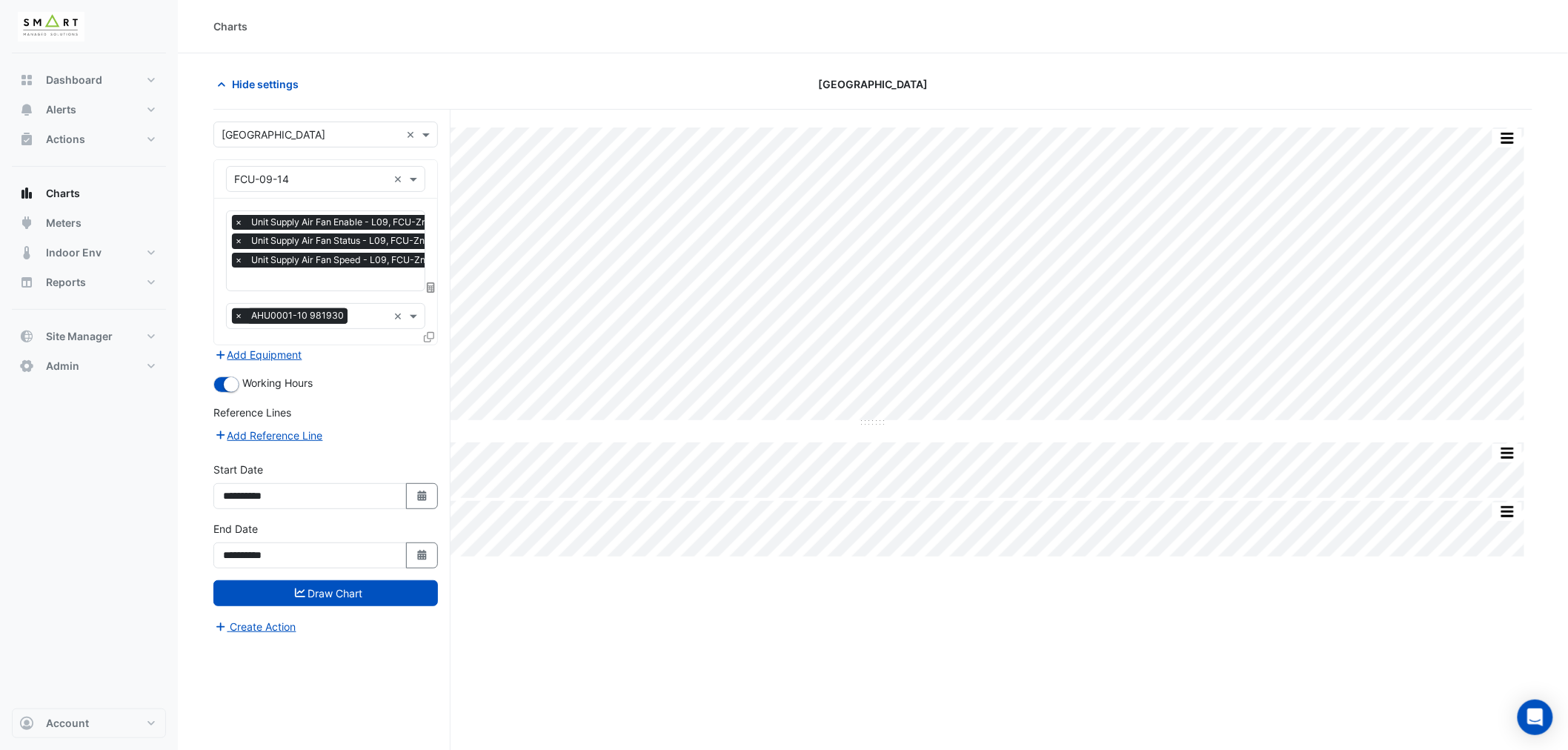
scroll to position [0, 7]
click at [329, 273] on input "text" at bounding box center [335, 280] width 215 height 16
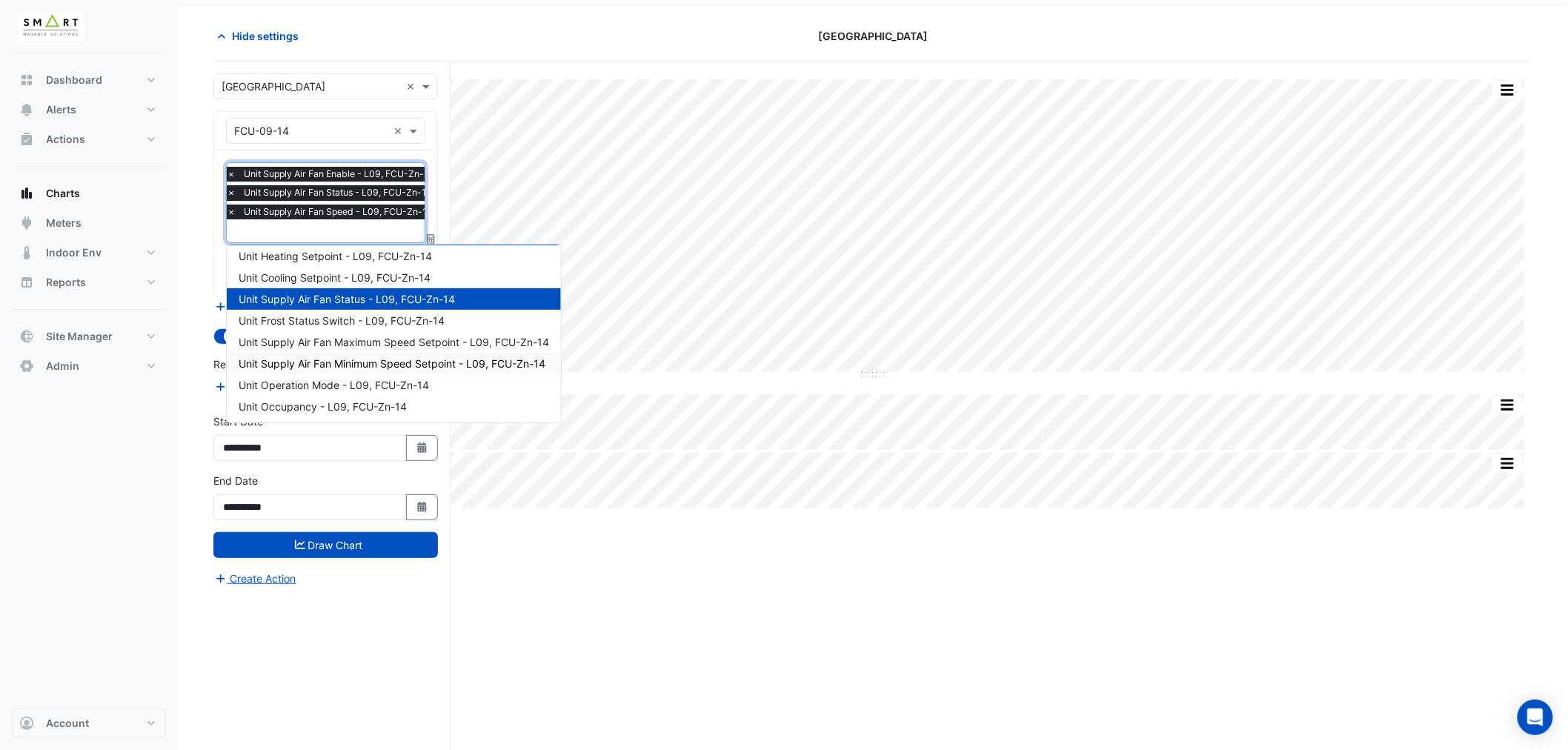
scroll to position [56, 0]
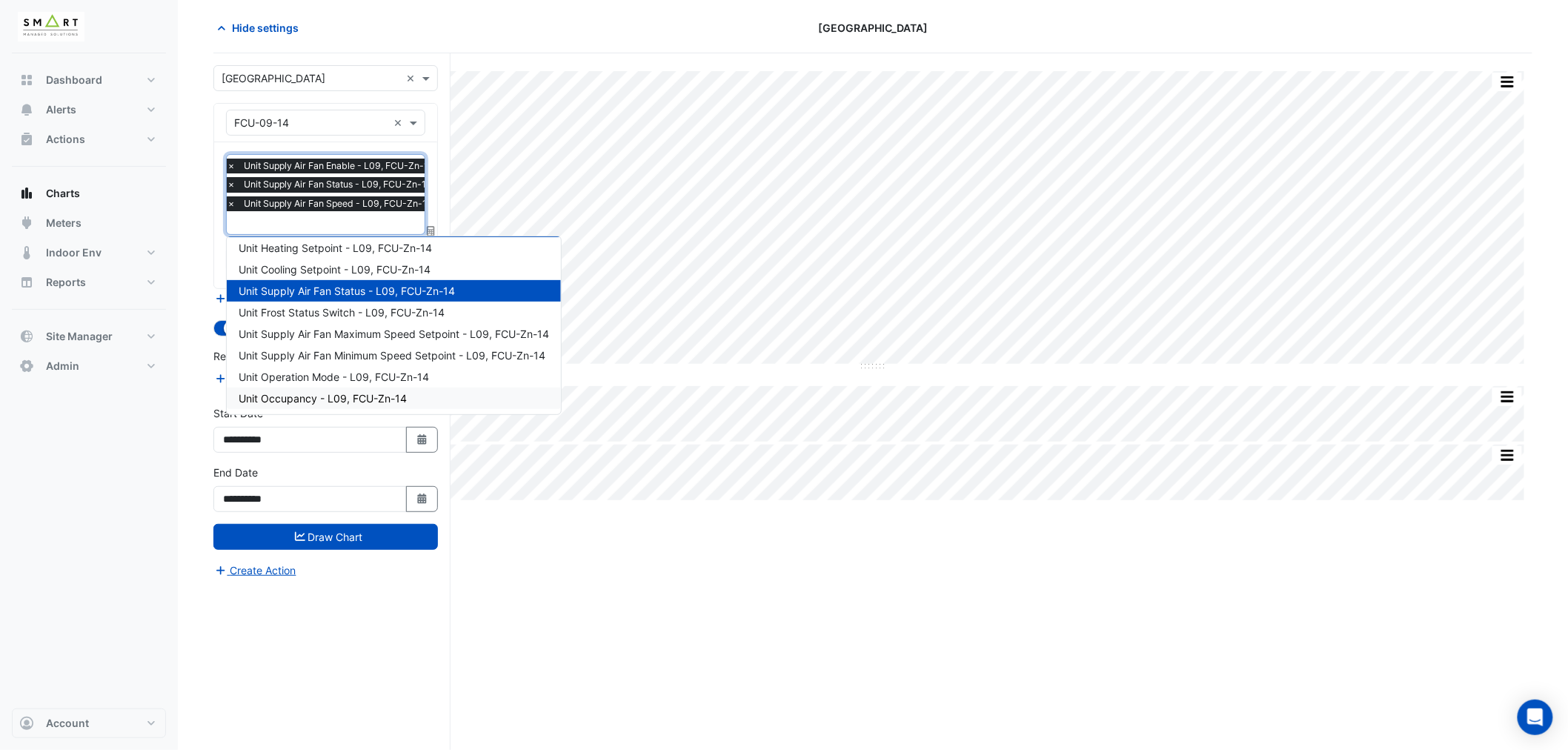
click at [293, 392] on span "Unit Occupancy - L09, FCU-Zn-14" at bounding box center [322, 398] width 168 height 13
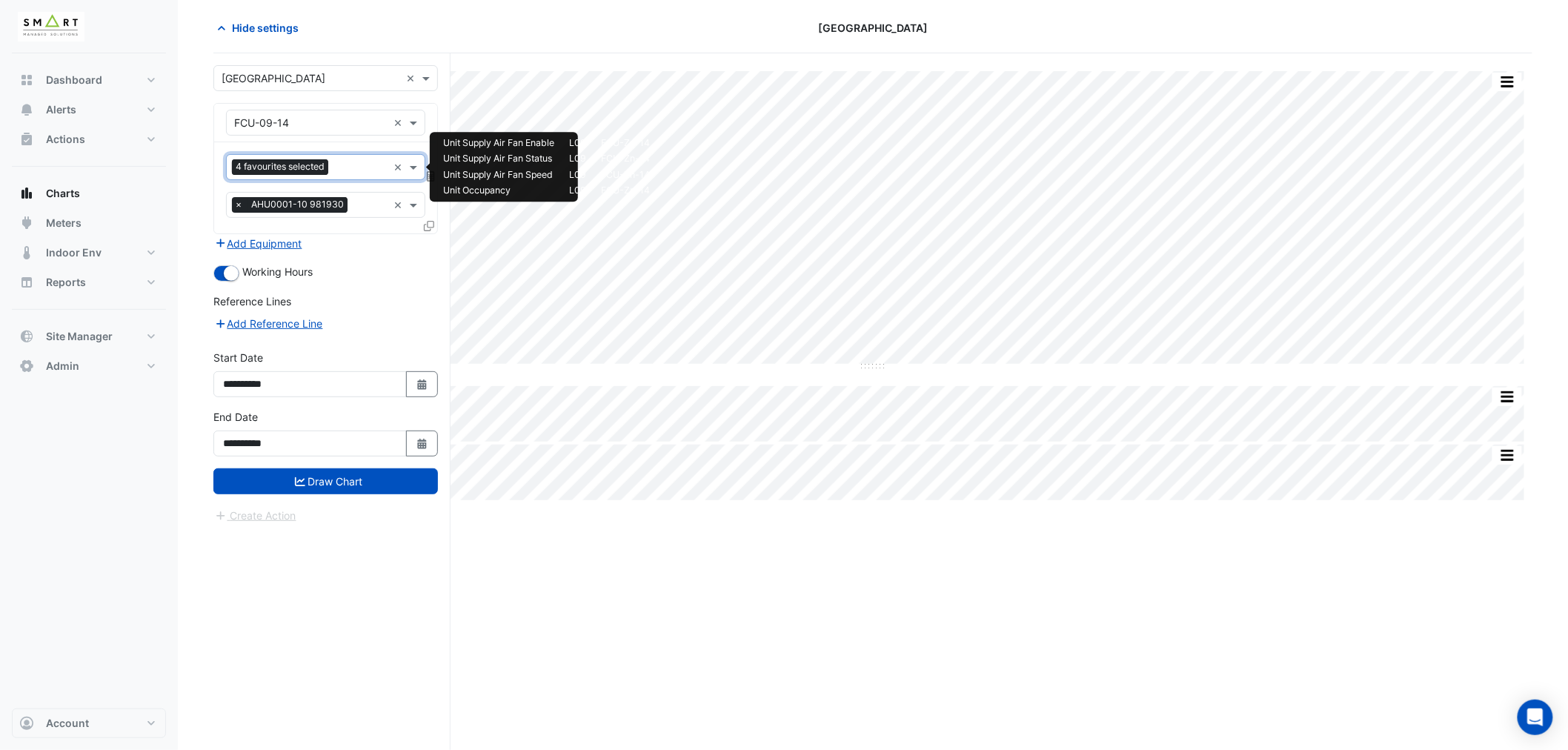
click at [354, 167] on input "text" at bounding box center [360, 168] width 53 height 16
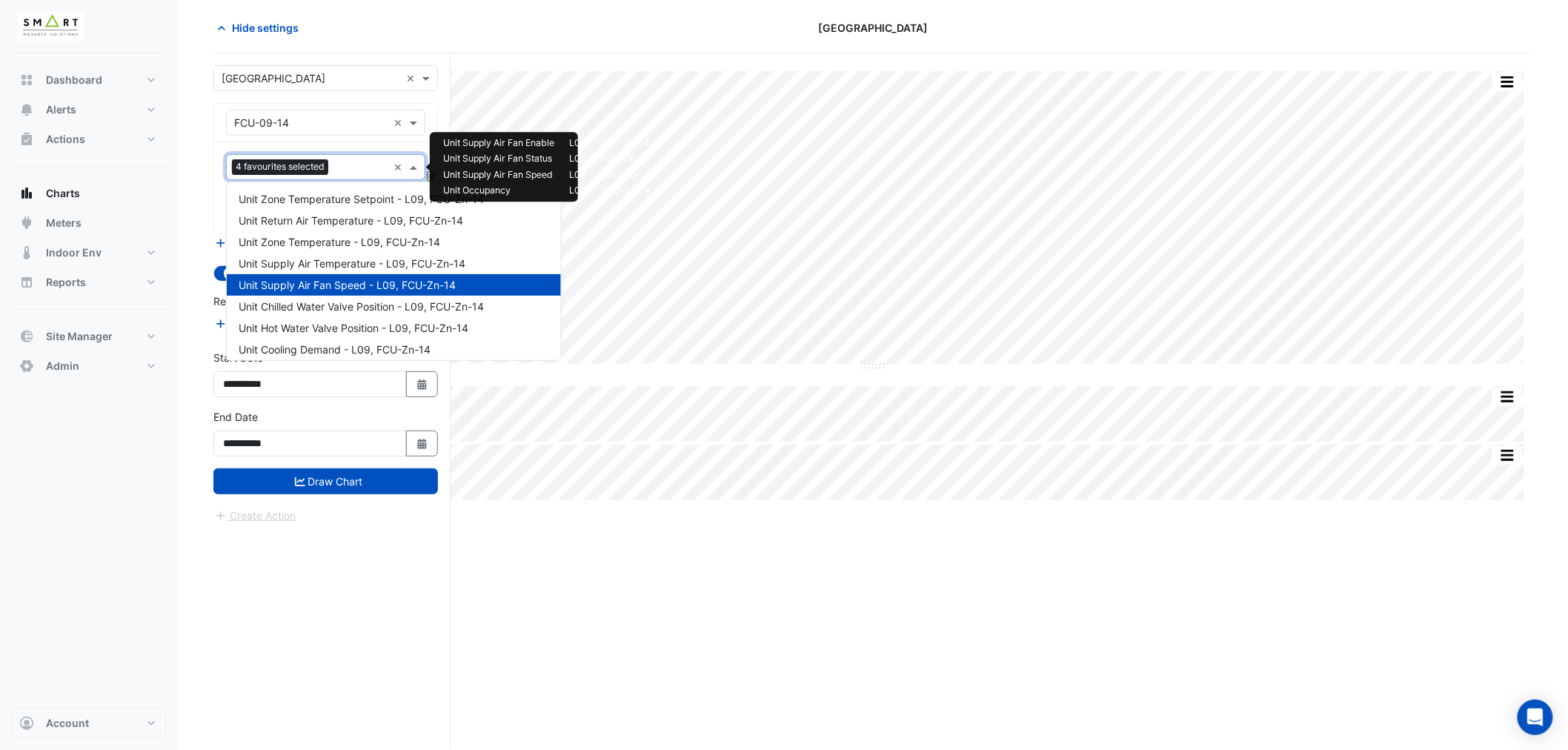
scroll to position [220, 0]
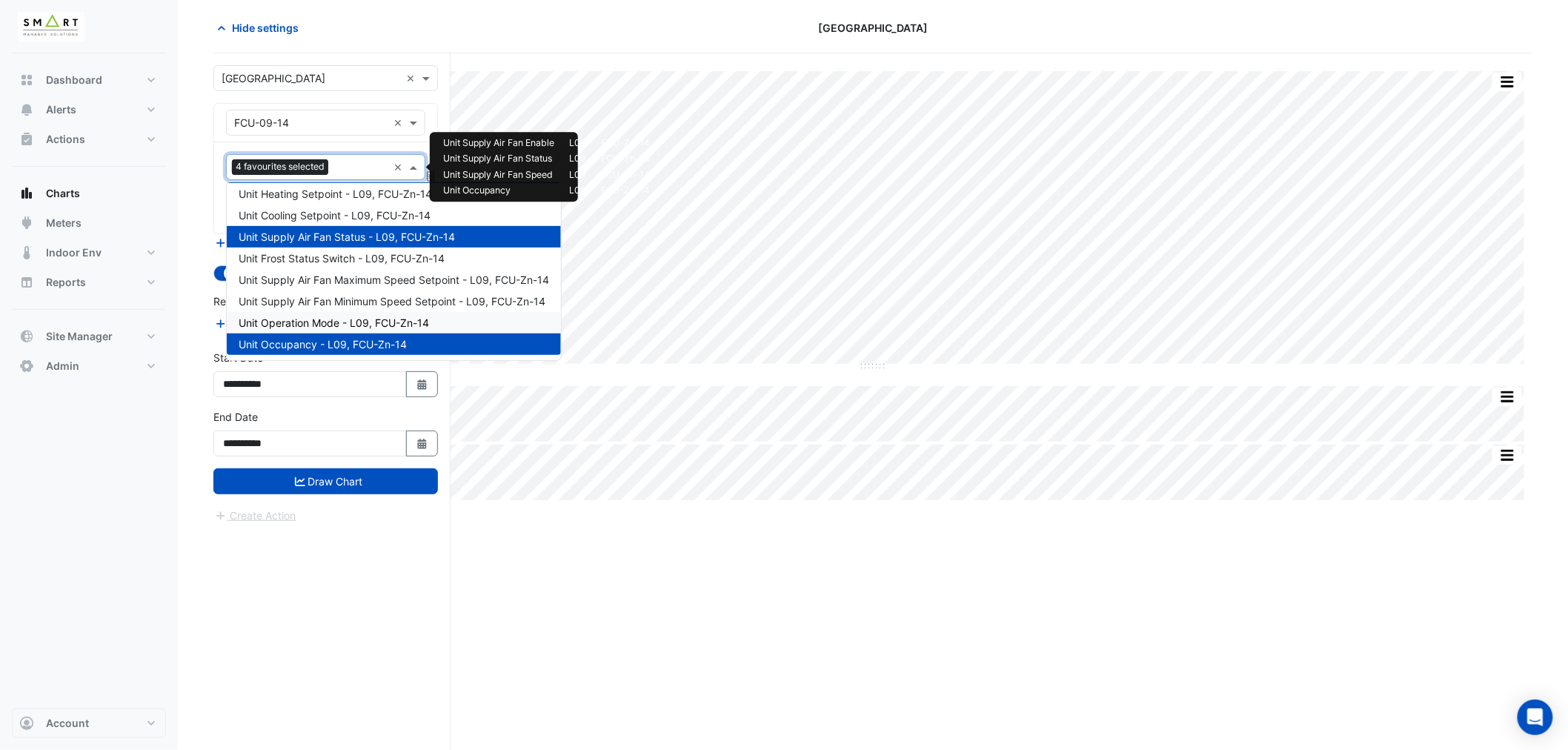
click at [316, 313] on div "Unit Operation Mode - L09, FCU-Zn-14" at bounding box center [394, 323] width 334 height 22
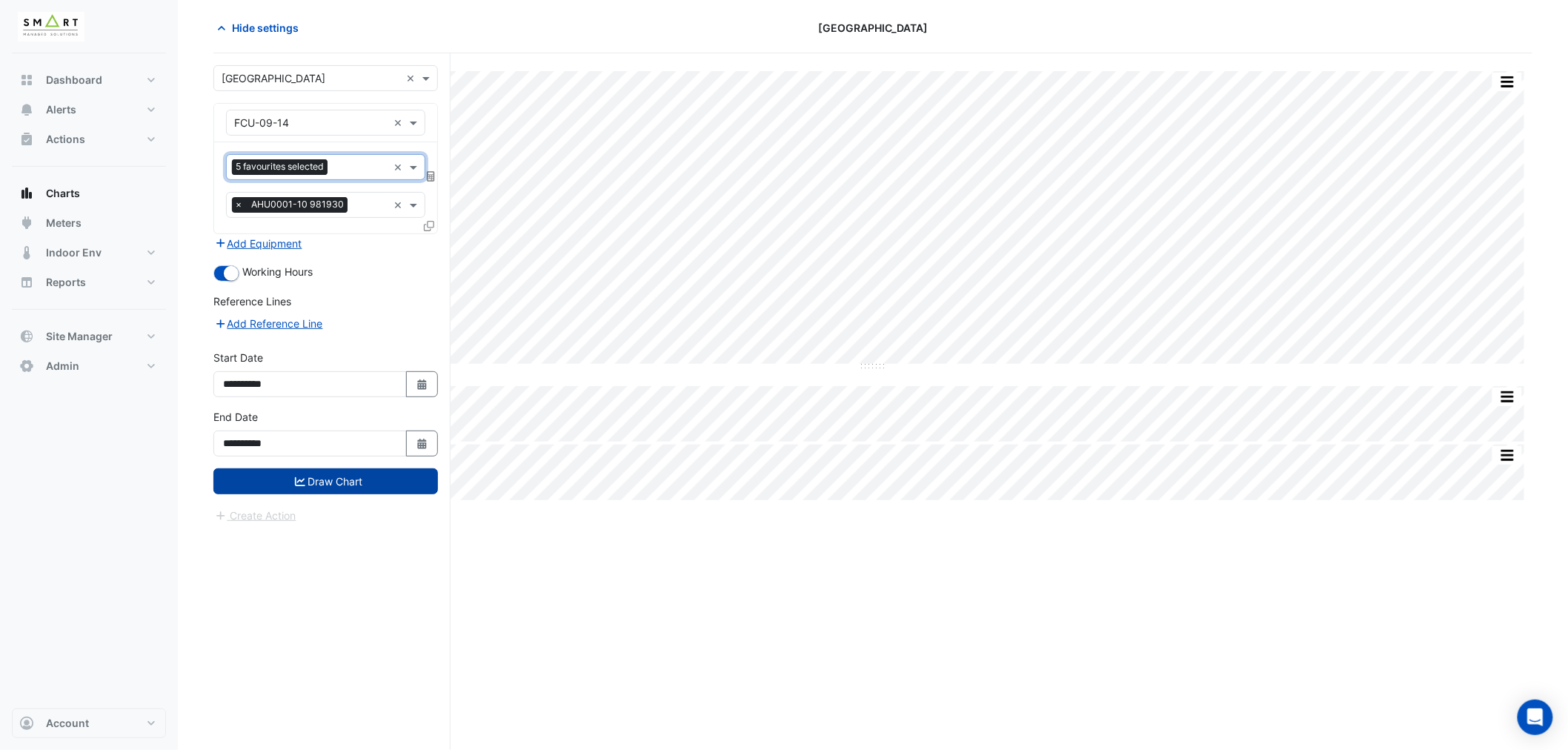
click at [338, 475] on button "Draw Chart" at bounding box center [326, 481] width 225 height 26
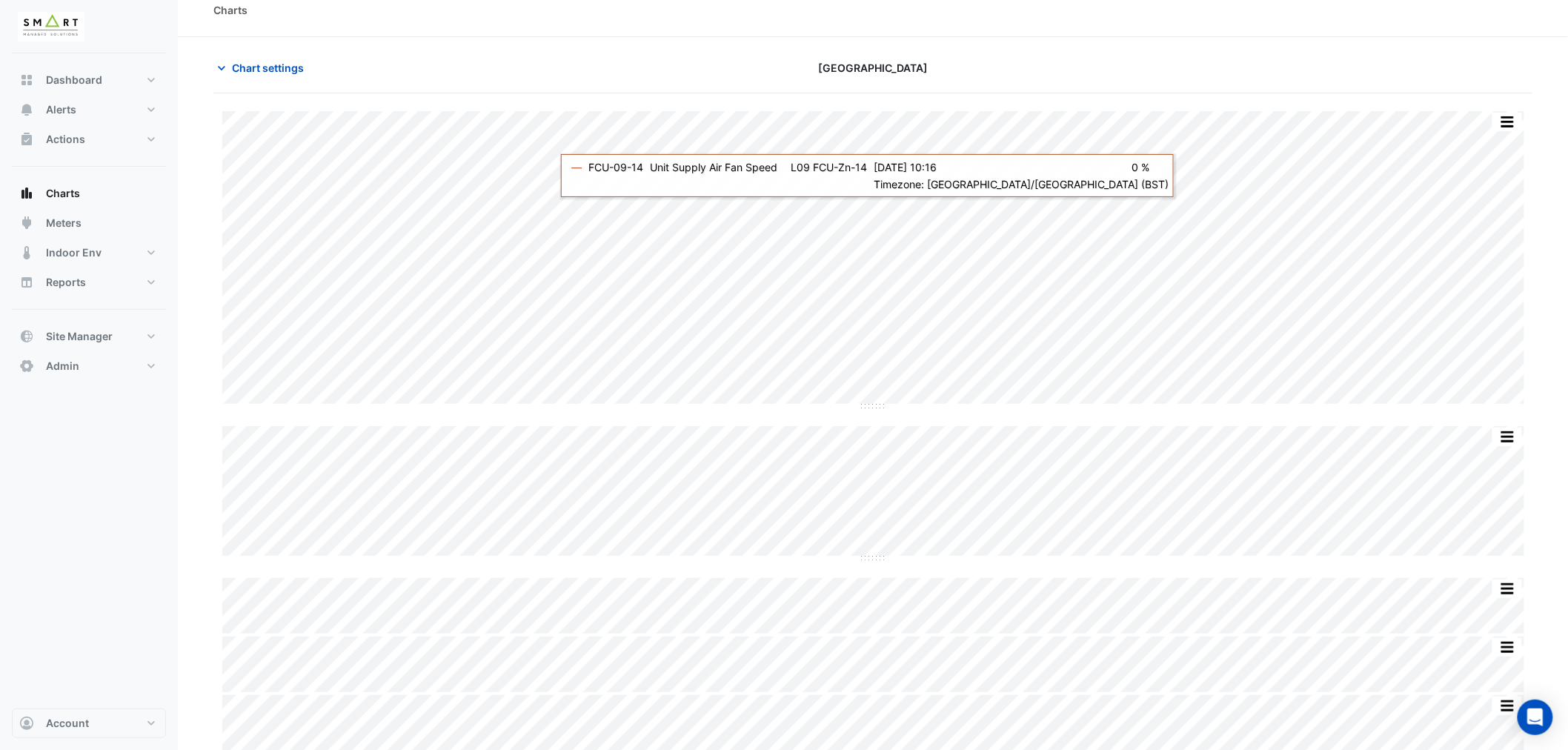
scroll to position [19, 0]
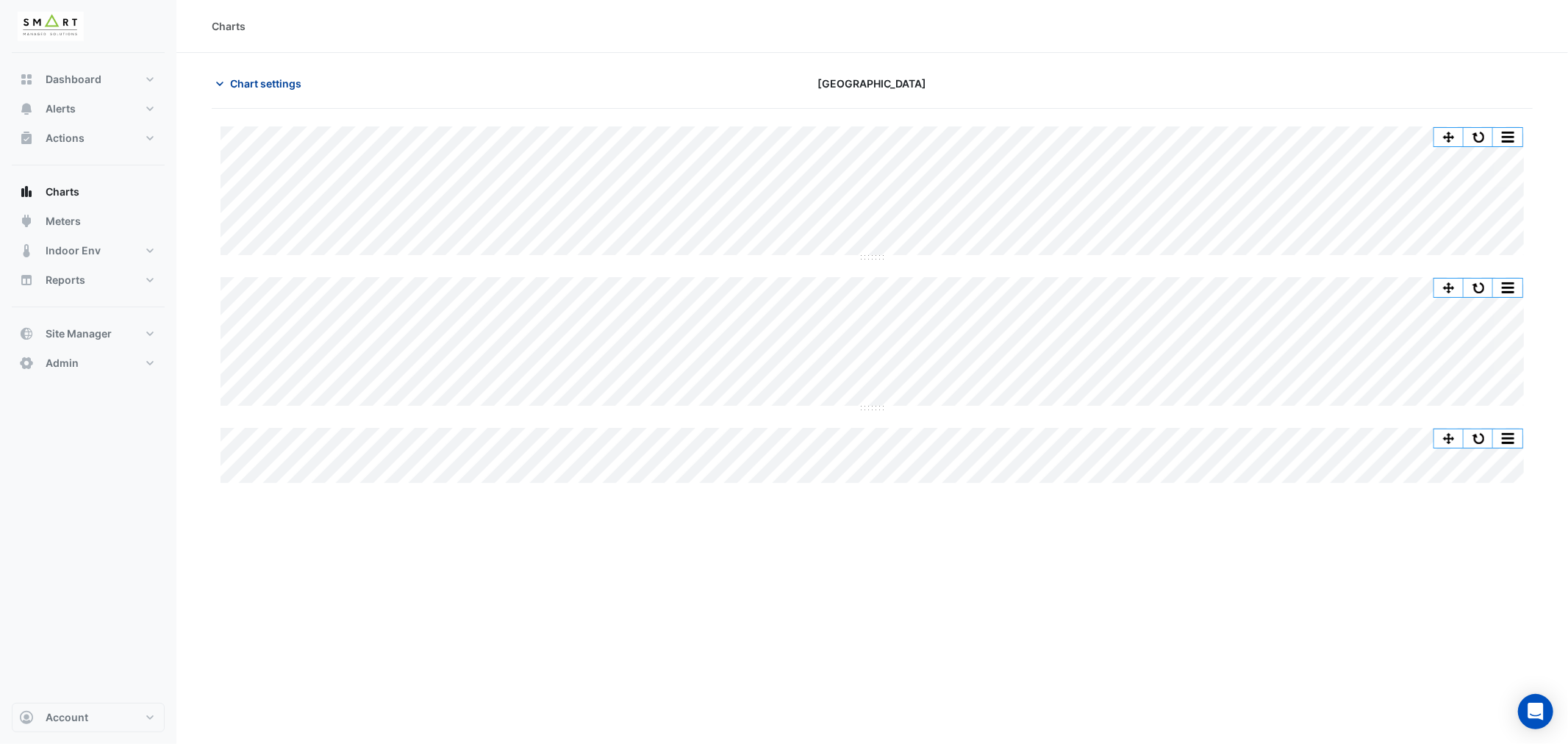
click at [270, 76] on span "Chart settings" at bounding box center [265, 83] width 71 height 16
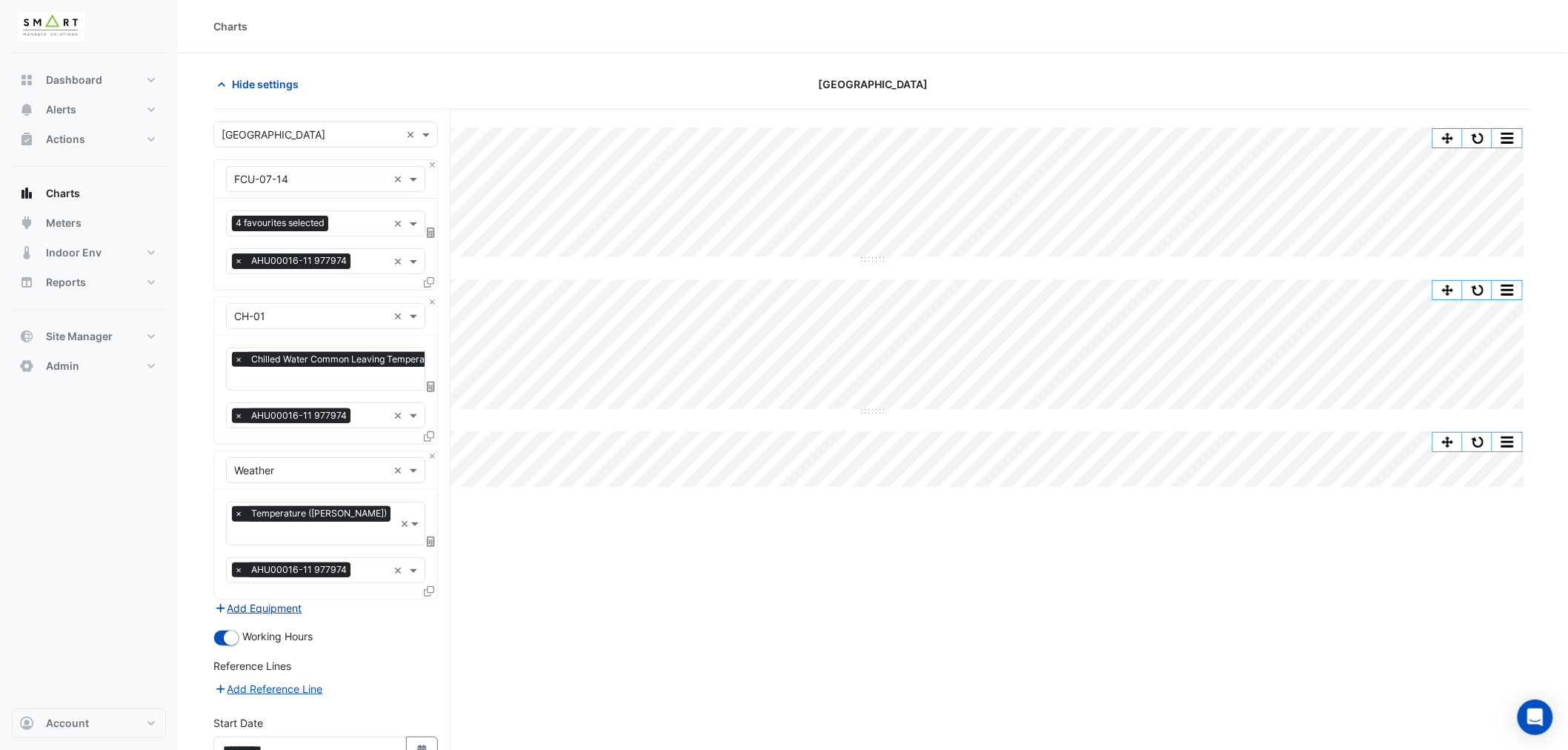
click at [288, 600] on button "Add Equipment" at bounding box center [258, 608] width 90 height 17
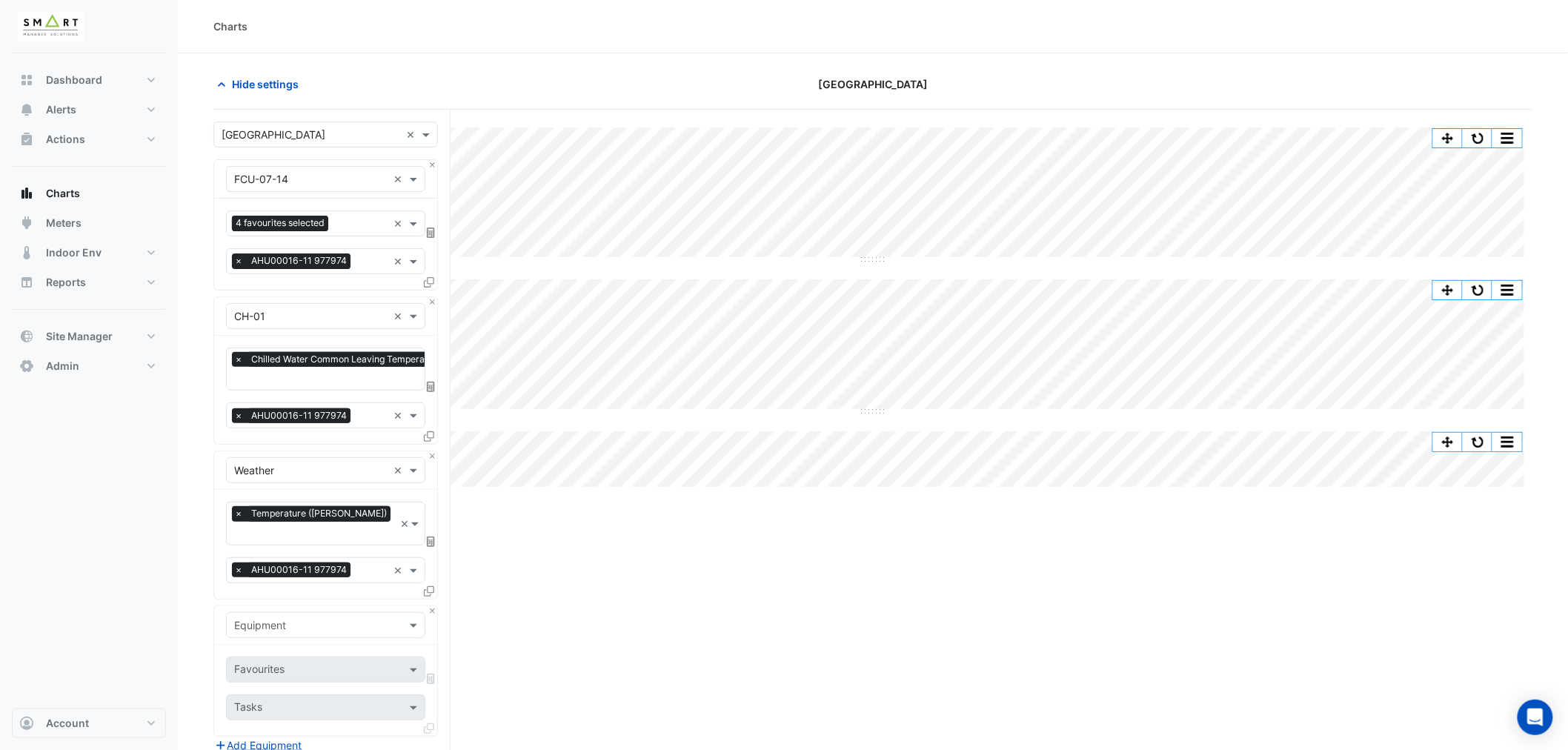
click at [287, 618] on input "text" at bounding box center [310, 625] width 153 height 16
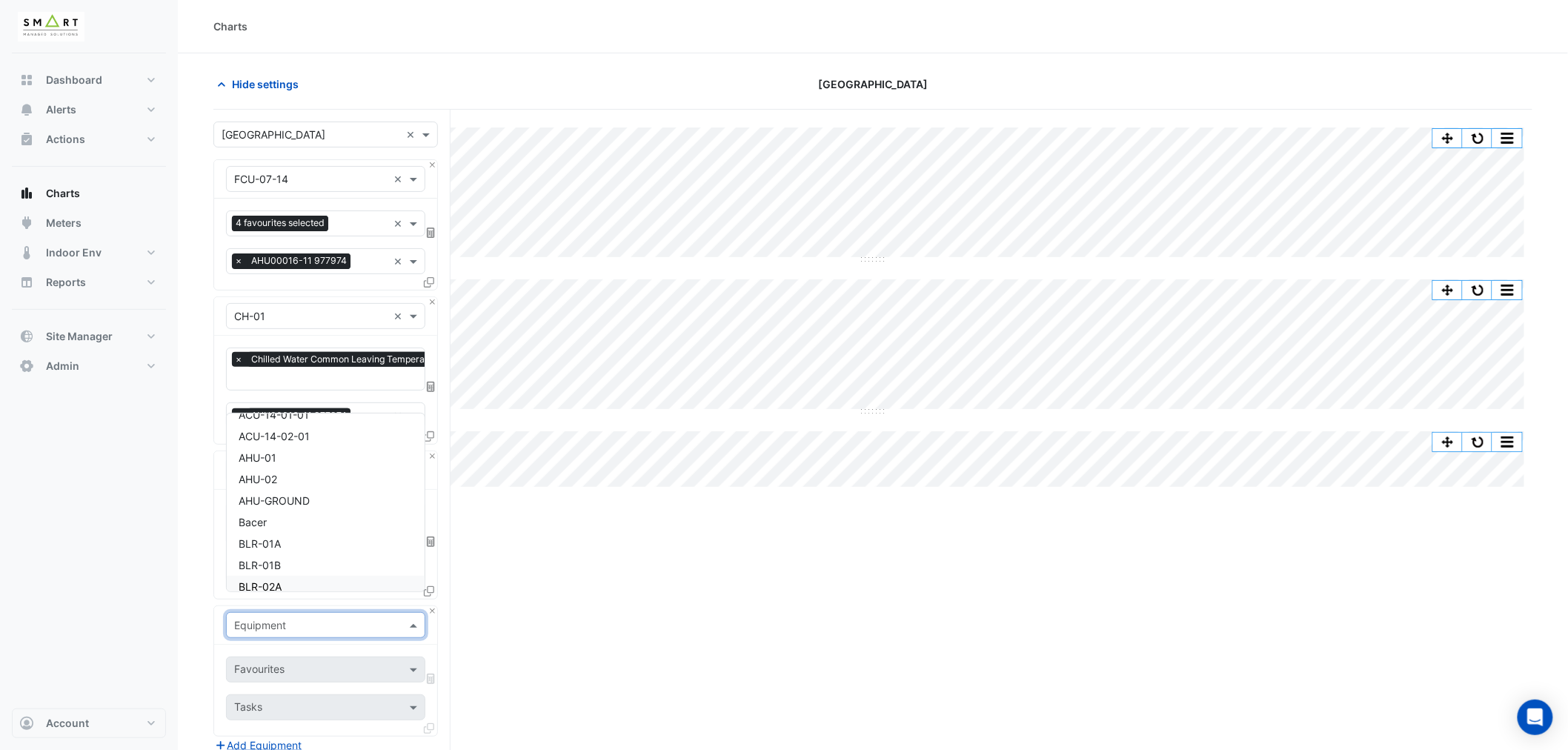
scroll to position [164, 0]
click at [261, 477] on span "AHU-01" at bounding box center [257, 480] width 38 height 13
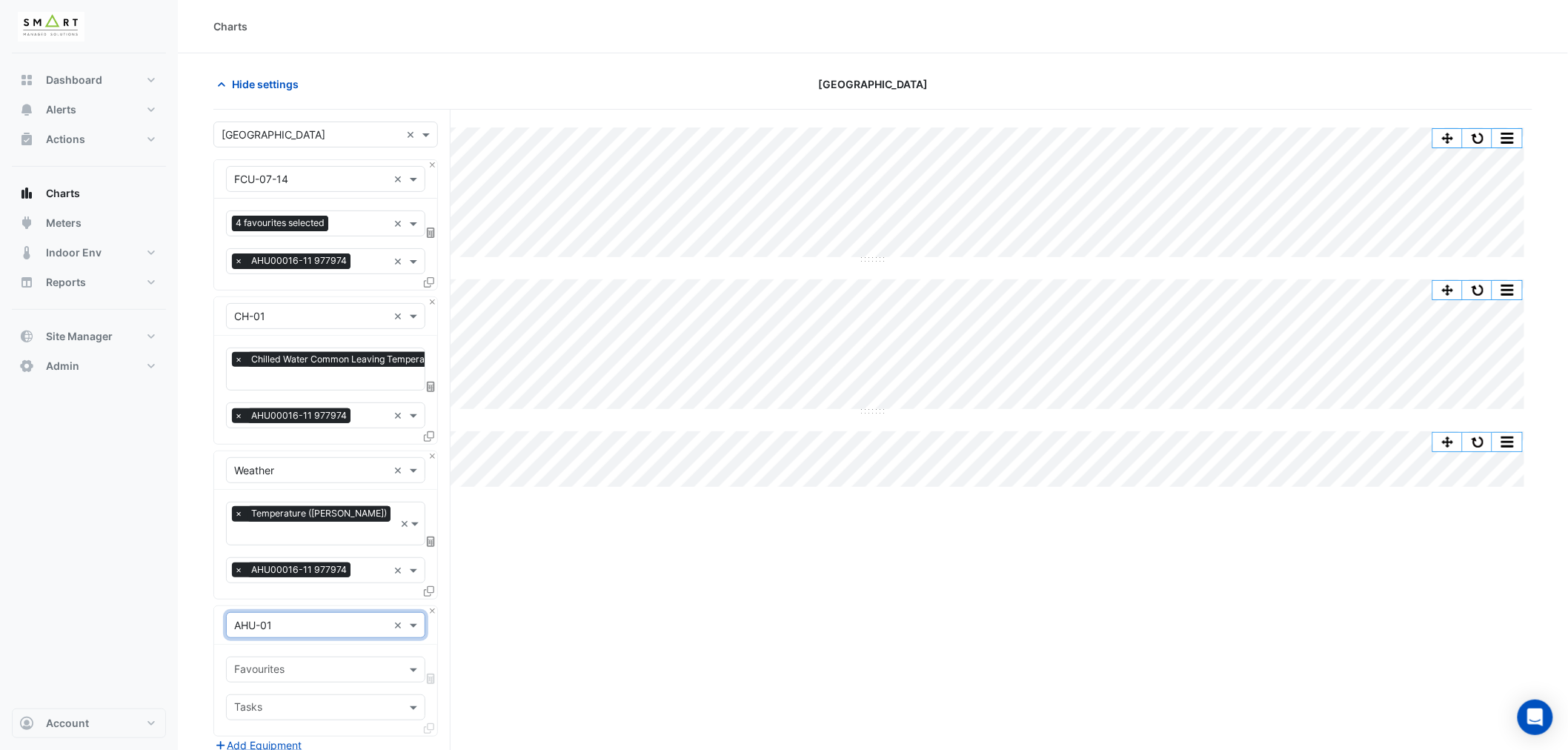
click at [331, 663] on input "text" at bounding box center [317, 671] width 166 height 16
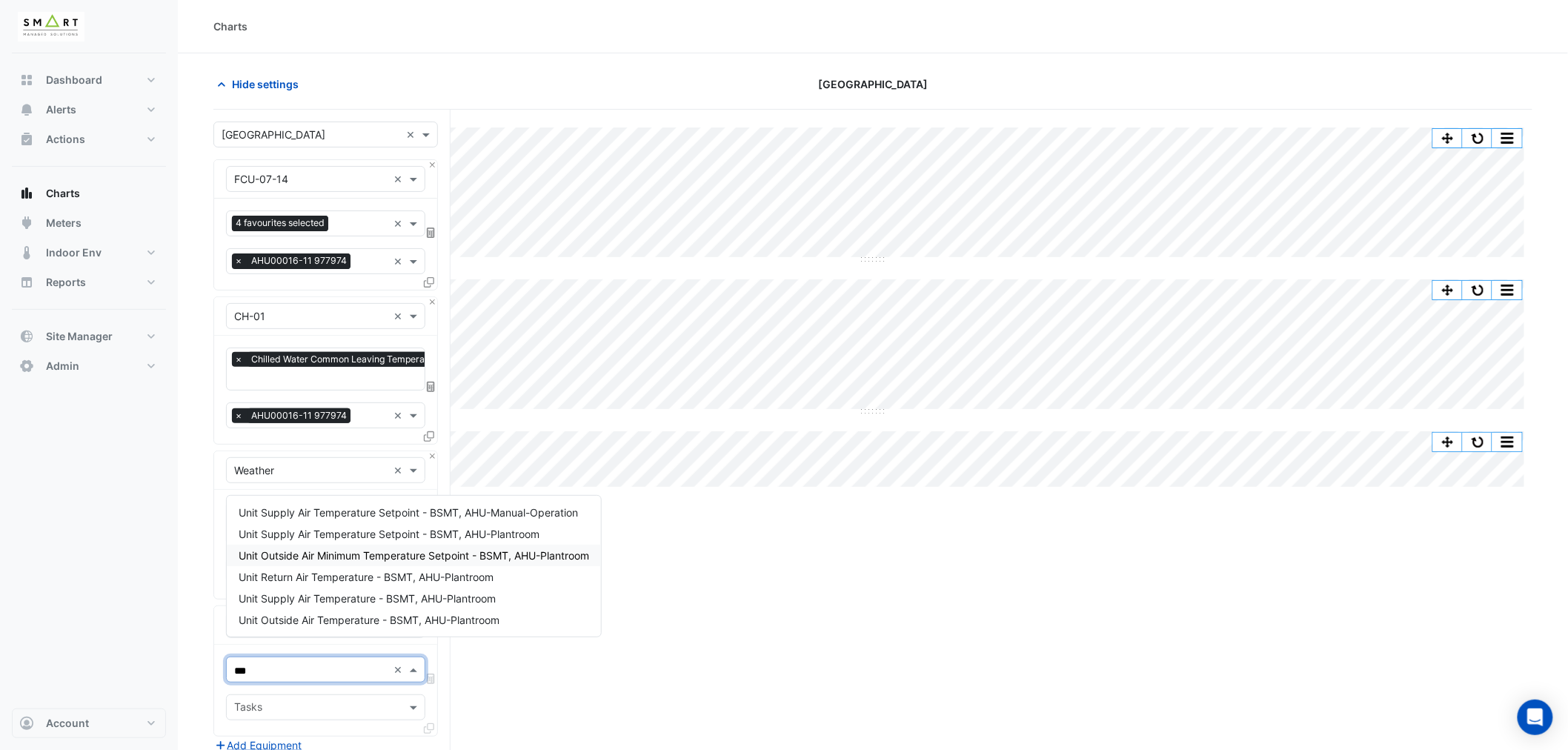
scroll to position [0, 0]
type input "****"
click at [366, 592] on span "Unit Supply Air Temperature - BSMT, AHU-Plantroom" at bounding box center [367, 598] width 257 height 13
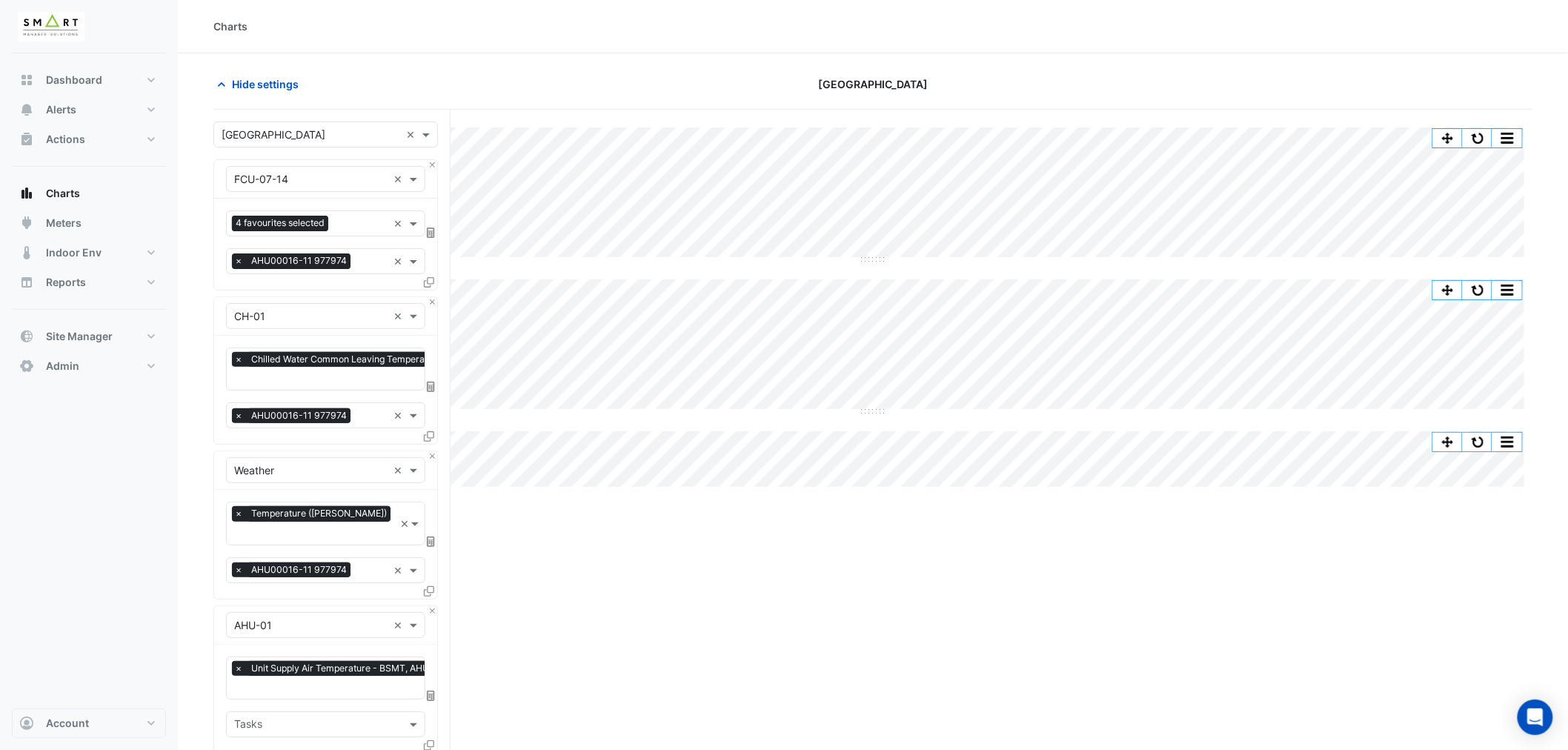
click at [427, 740] on icon at bounding box center [429, 746] width 10 height 10
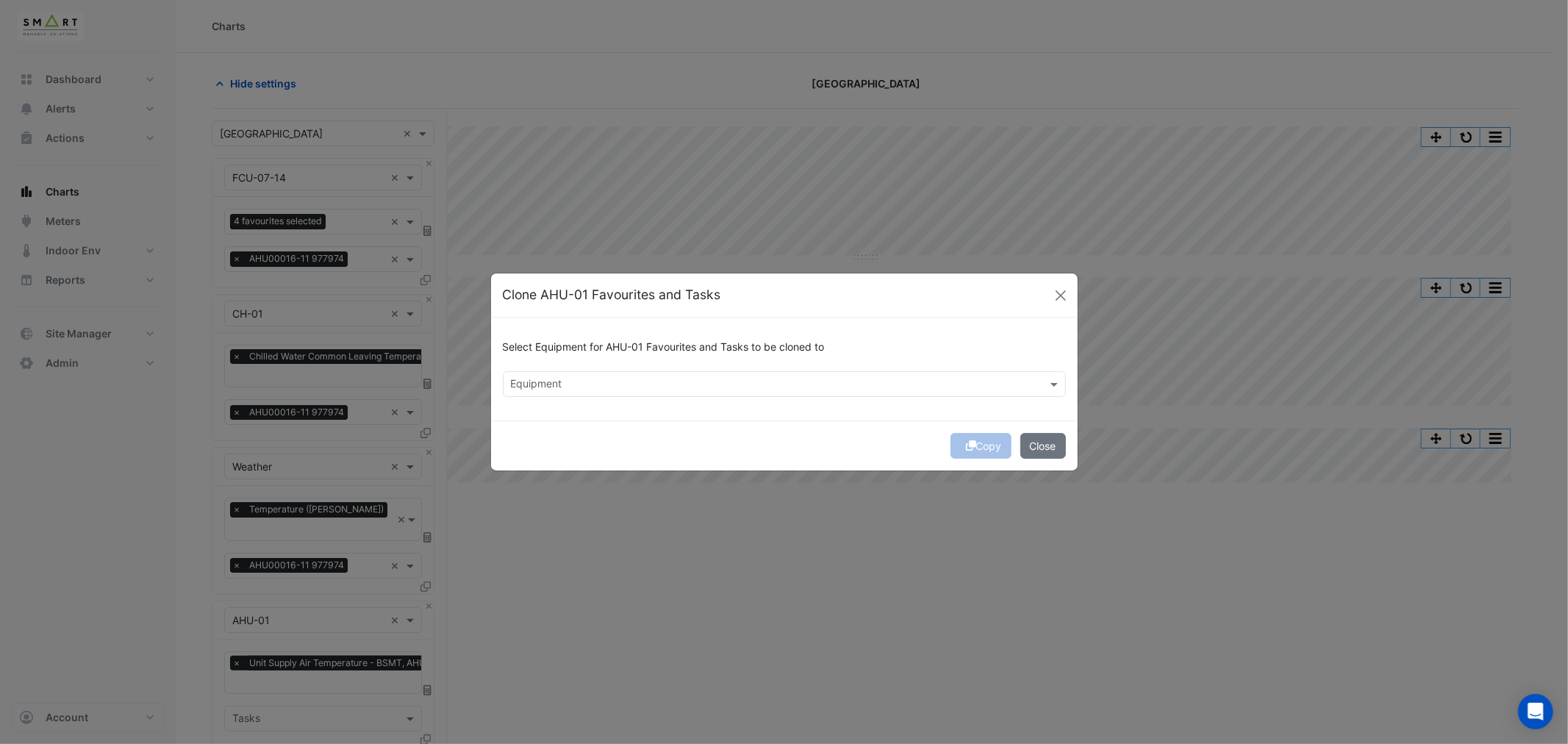
click at [628, 388] on input "text" at bounding box center [775, 385] width 530 height 16
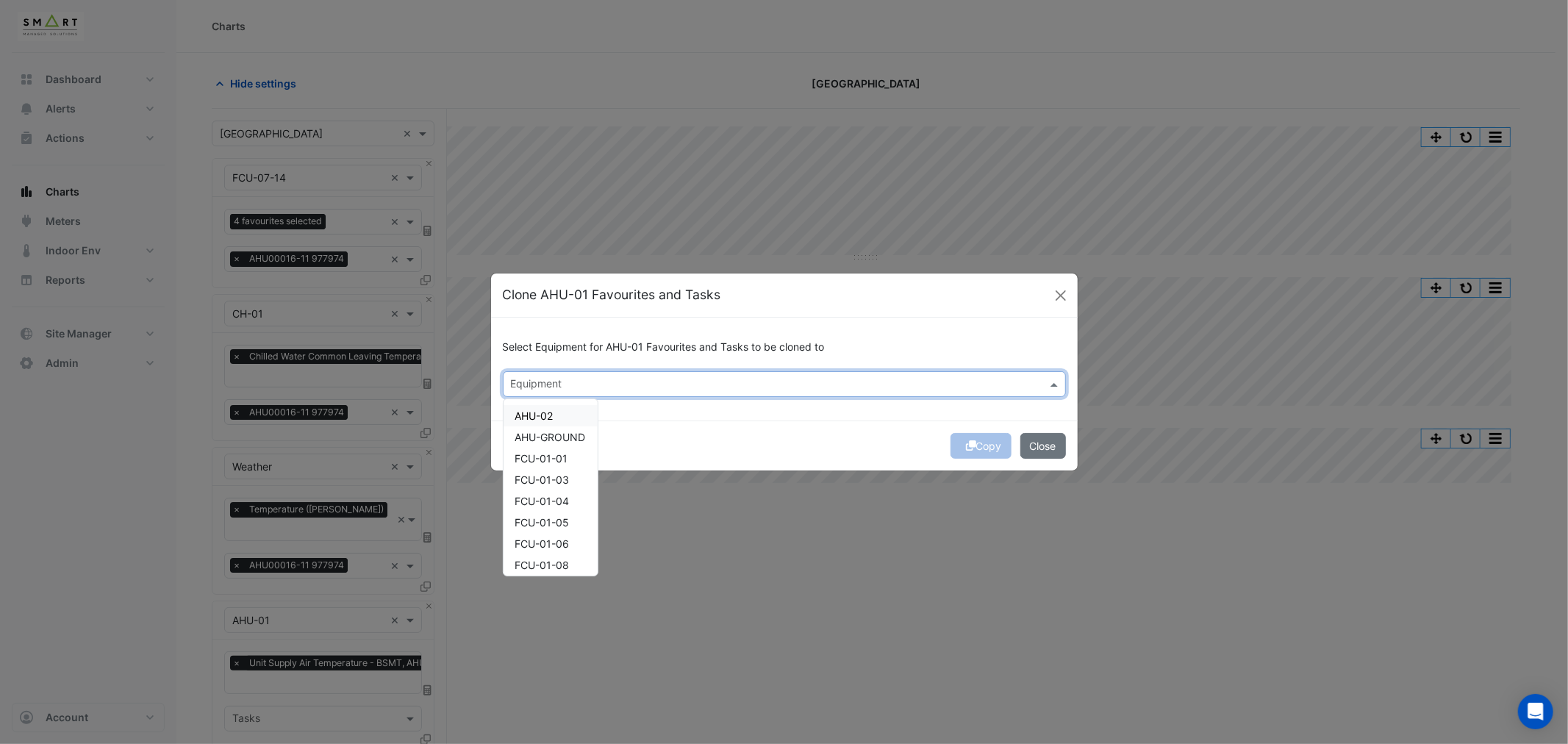
click at [557, 413] on div "AHU-02" at bounding box center [551, 416] width 94 height 21
click at [989, 442] on div "Copy Close" at bounding box center [785, 445] width 587 height 50
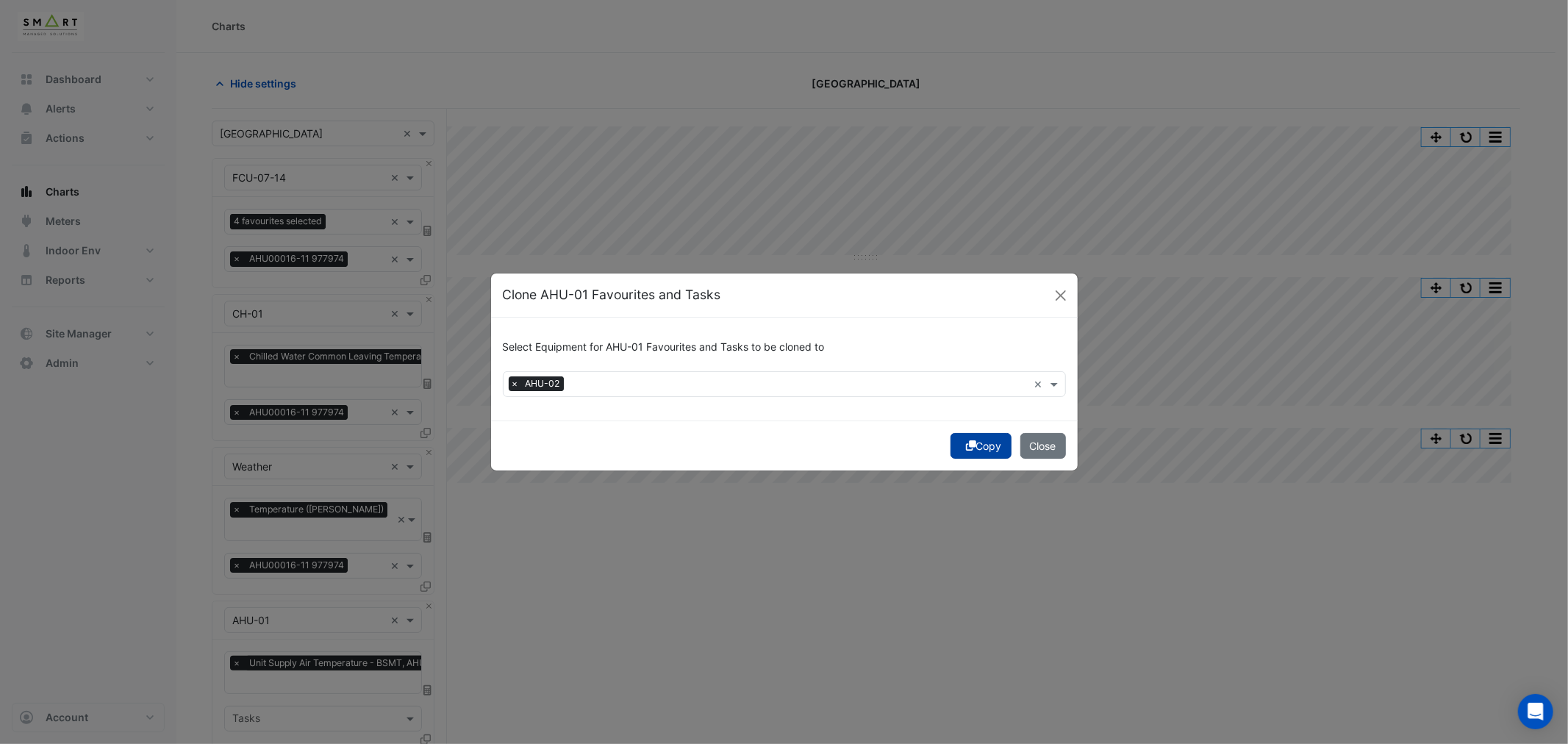
click at [990, 445] on button "Copy" at bounding box center [981, 445] width 61 height 26
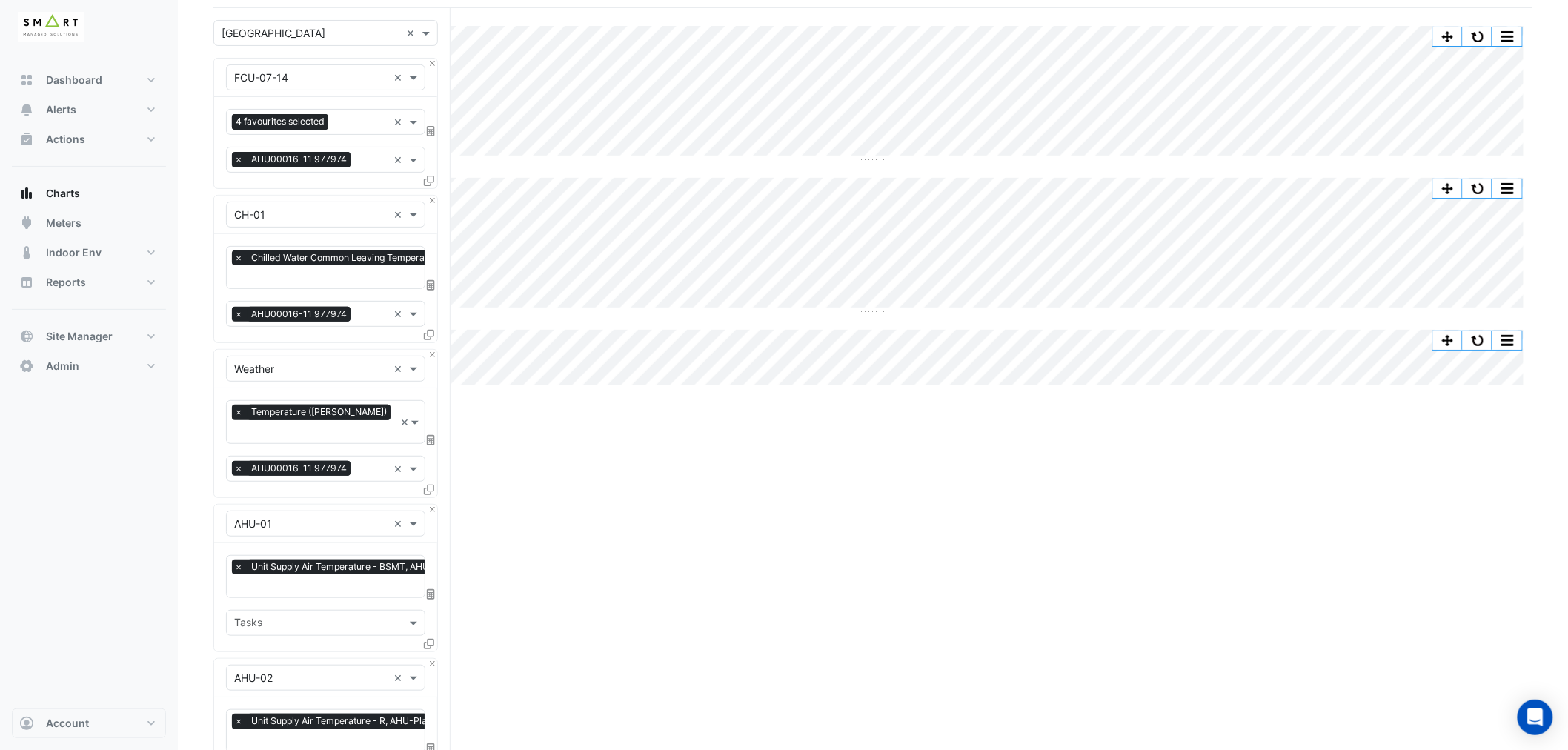
scroll to position [438, 0]
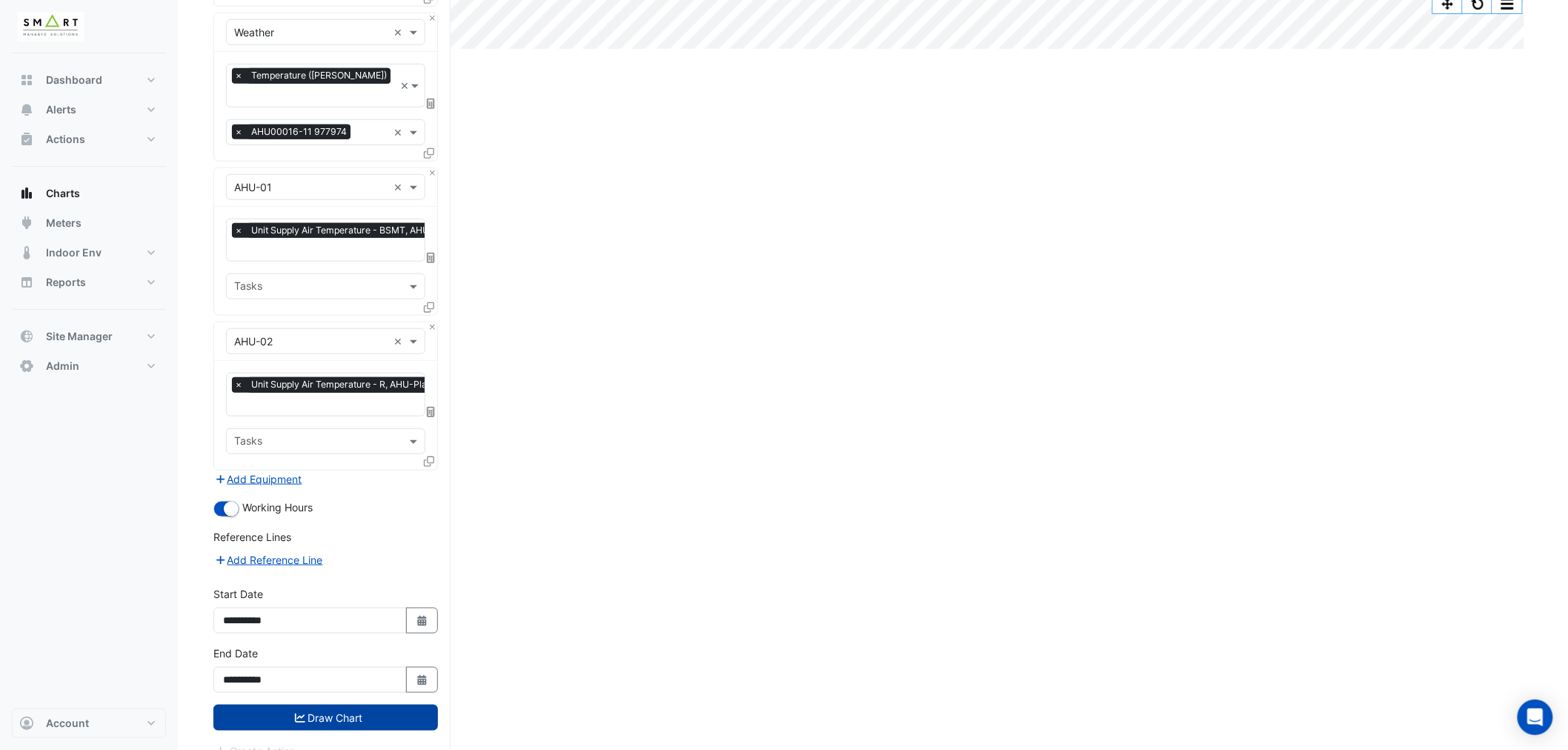
click at [352, 704] on button "Draw Chart" at bounding box center [326, 717] width 225 height 26
